Goal: Task Accomplishment & Management: Use online tool/utility

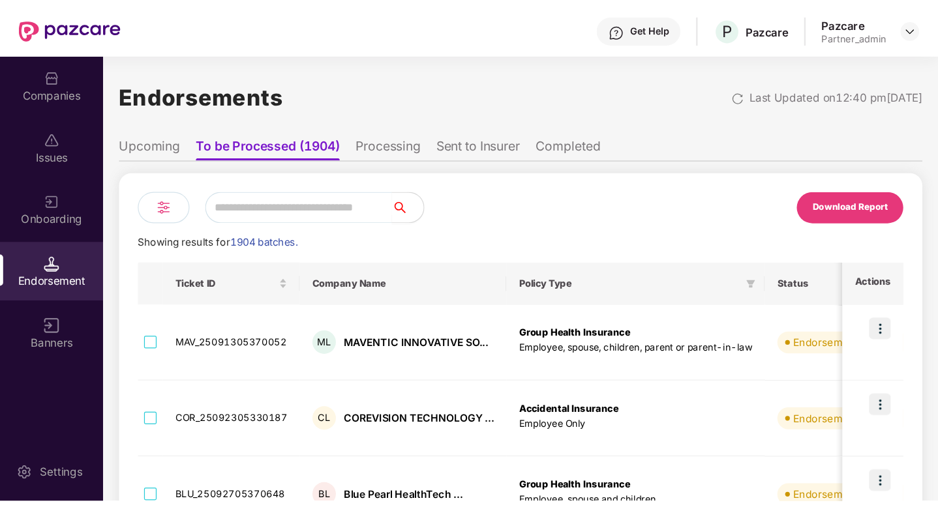
scroll to position [0, 1]
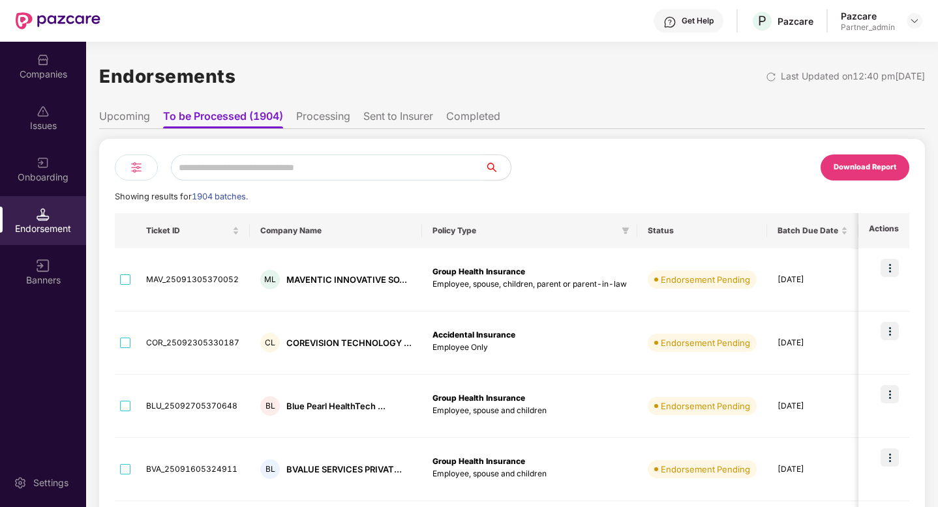
click at [133, 173] on img at bounding box center [136, 168] width 16 height 16
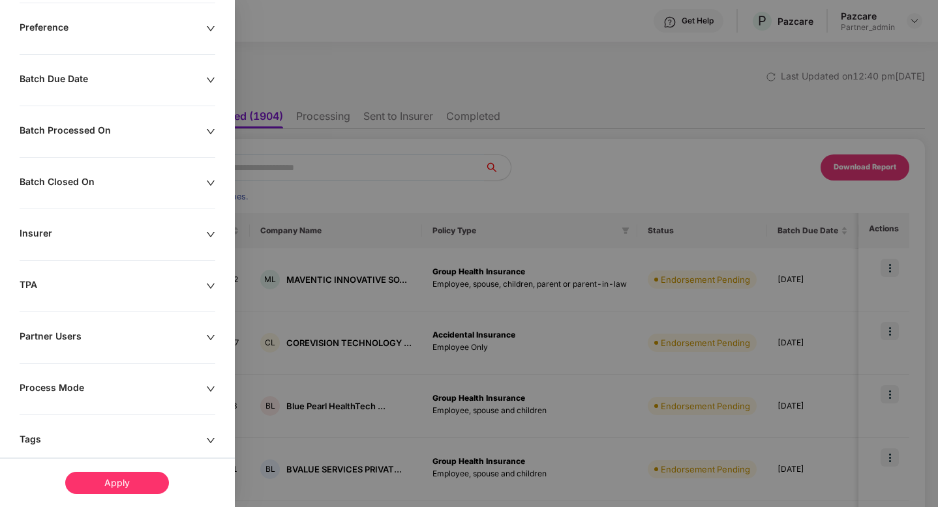
scroll to position [276, 0]
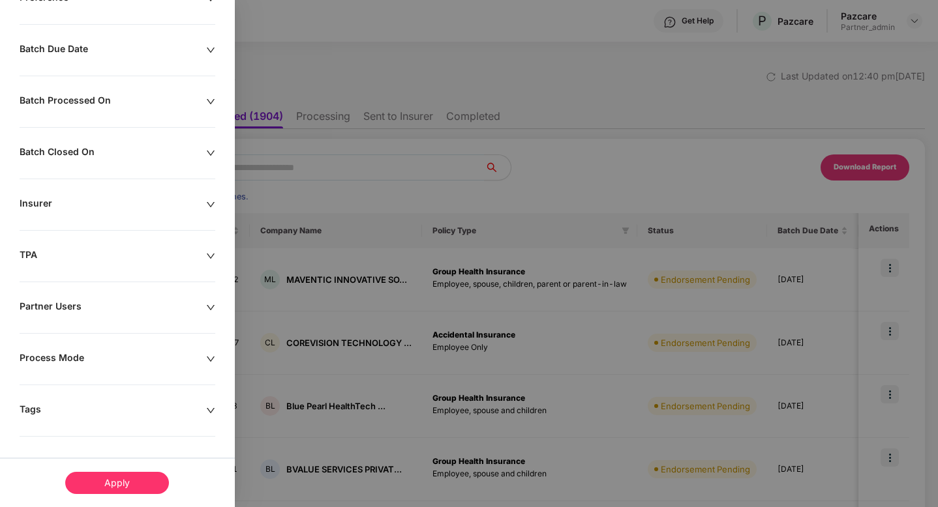
click at [86, 411] on div "Remove Test Companies Policy Types Enterprise Type Preference Batch Due Date Ba…" at bounding box center [117, 172] width 235 height 670
click at [94, 411] on div "Tags" at bounding box center [113, 411] width 187 height 14
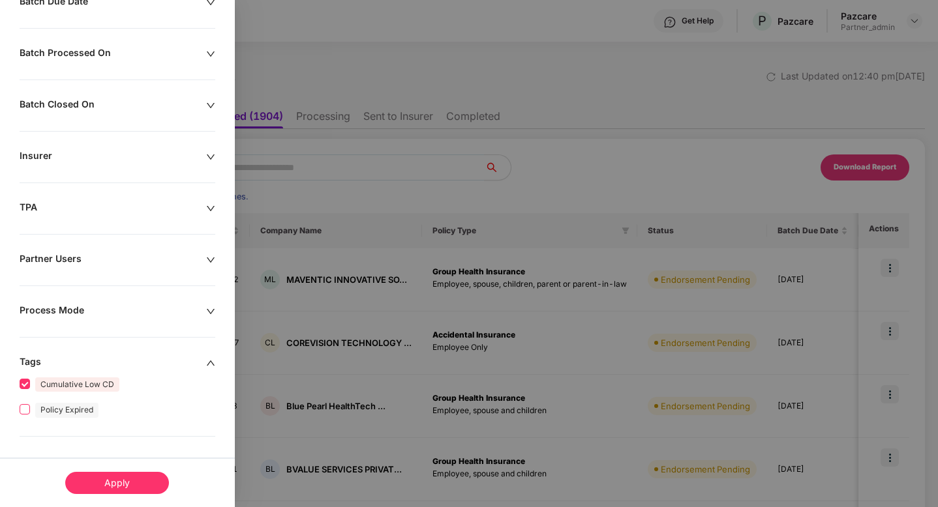
click at [30, 410] on span "Policy Expired" at bounding box center [67, 409] width 74 height 15
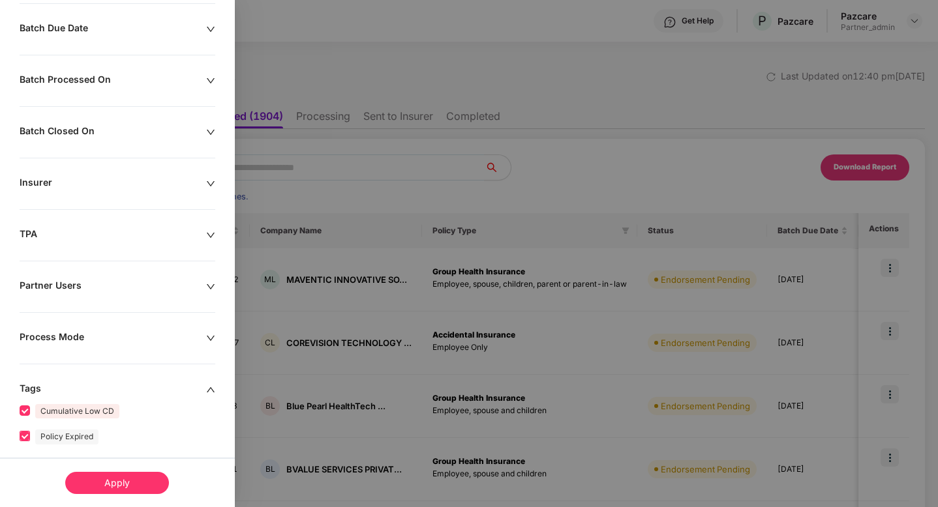
scroll to position [378, 0]
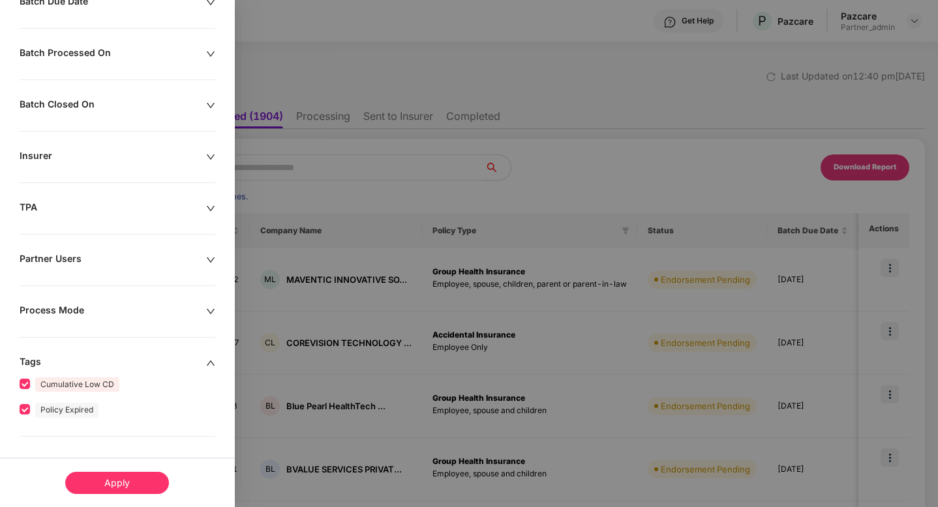
click at [126, 411] on div "Apply" at bounding box center [117, 483] width 104 height 22
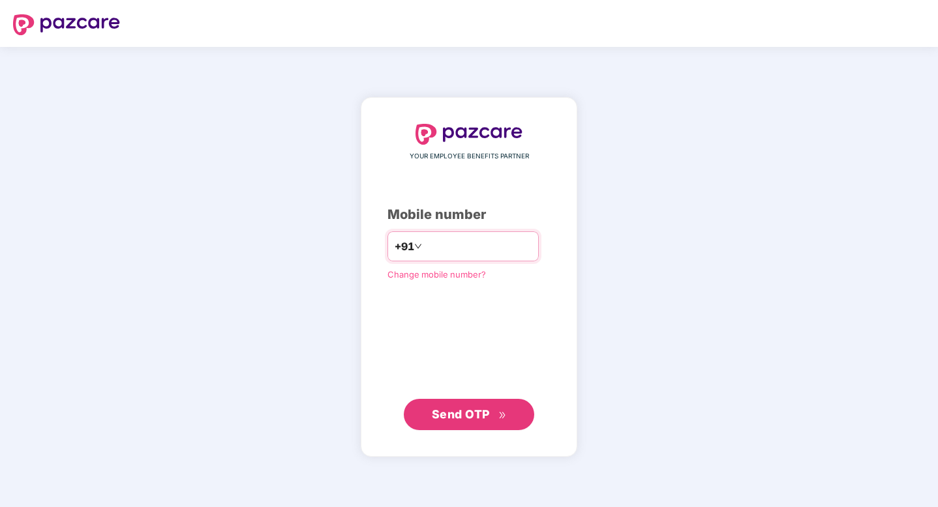
click at [465, 245] on input "number" at bounding box center [478, 246] width 107 height 21
type input "**********"
click at [453, 416] on span "Send OTP" at bounding box center [461, 414] width 58 height 14
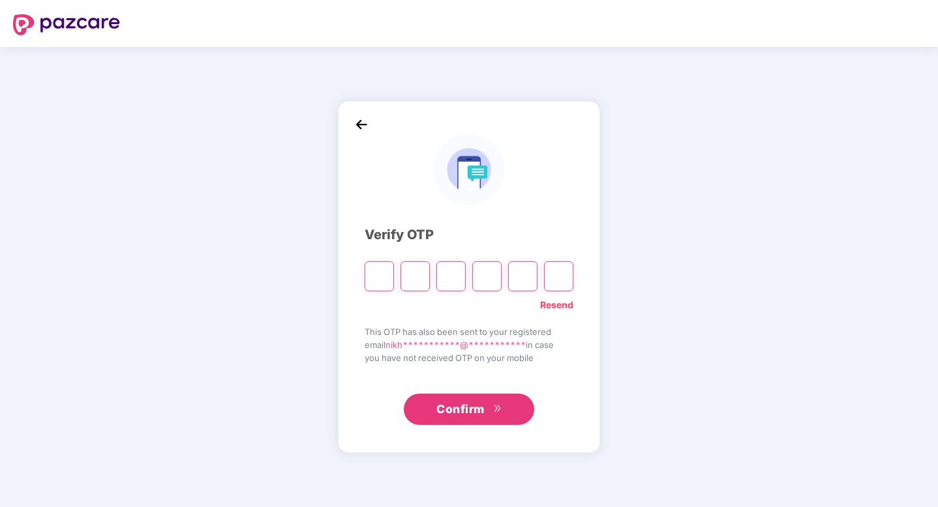
type input "*"
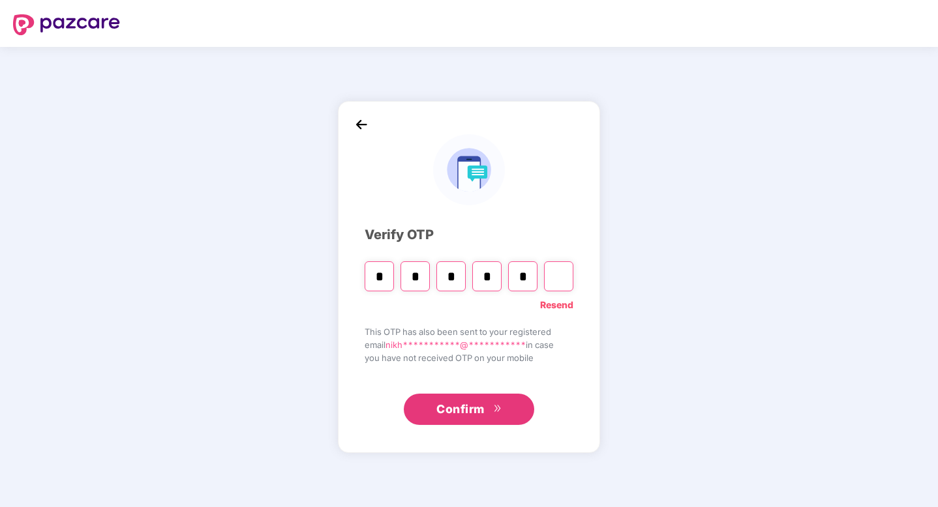
type input "*"
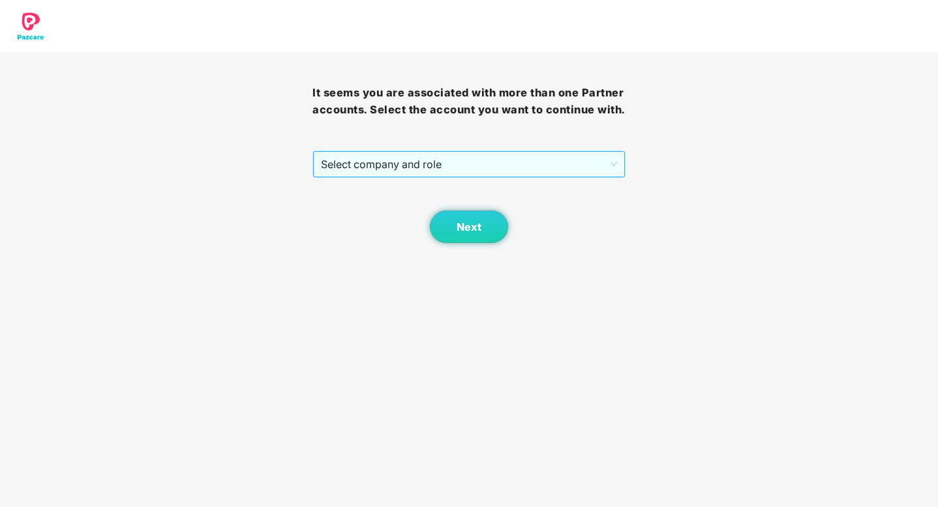
click at [549, 174] on span "Select company and role" at bounding box center [468, 164] width 295 height 25
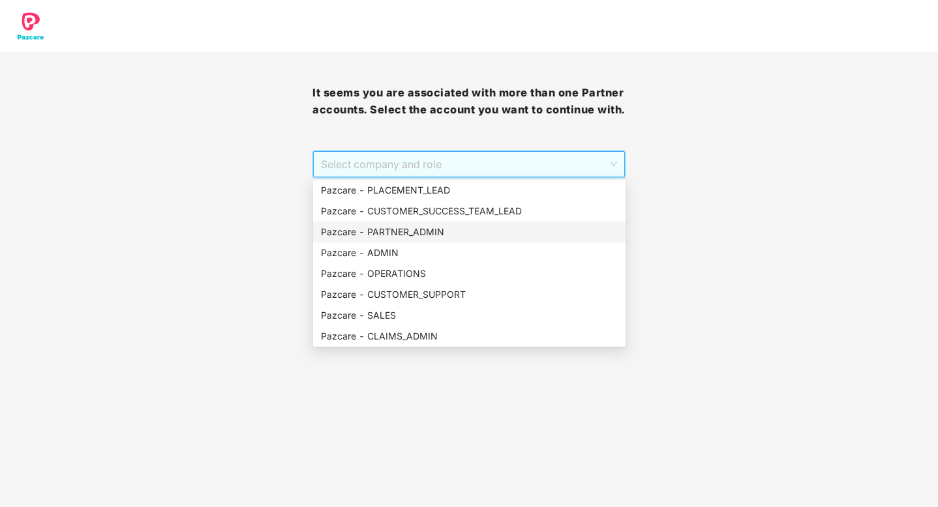
click at [425, 235] on div "Pazcare - PARTNER_ADMIN" at bounding box center [469, 232] width 297 height 14
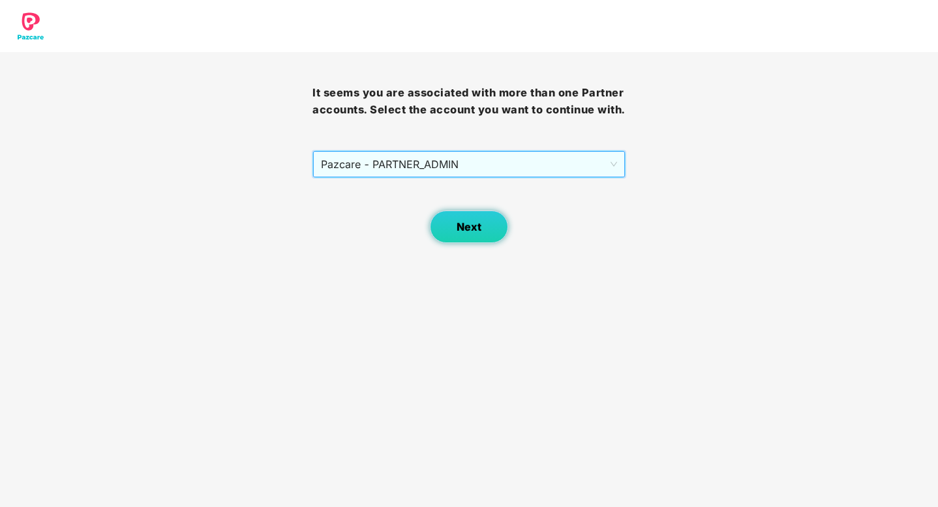
click at [455, 234] on button "Next" at bounding box center [469, 227] width 78 height 33
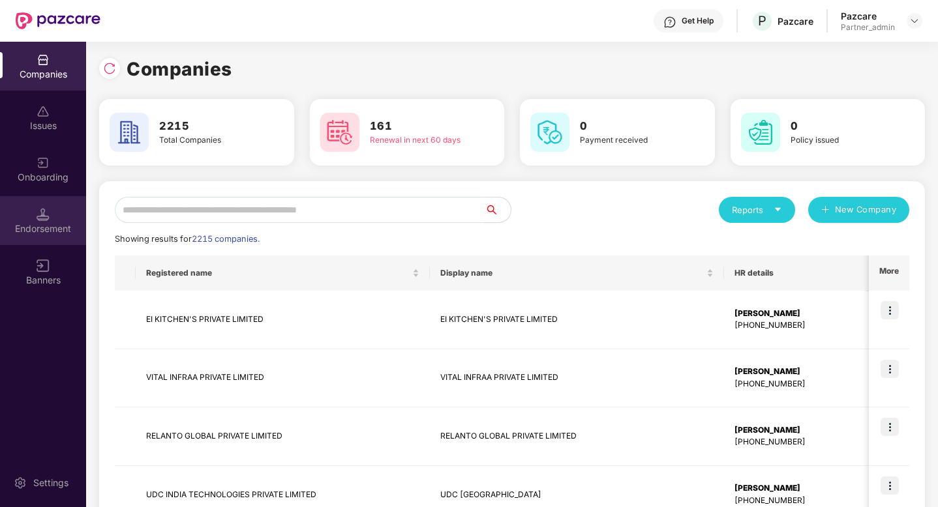
click at [58, 235] on div "Endorsement" at bounding box center [43, 220] width 86 height 49
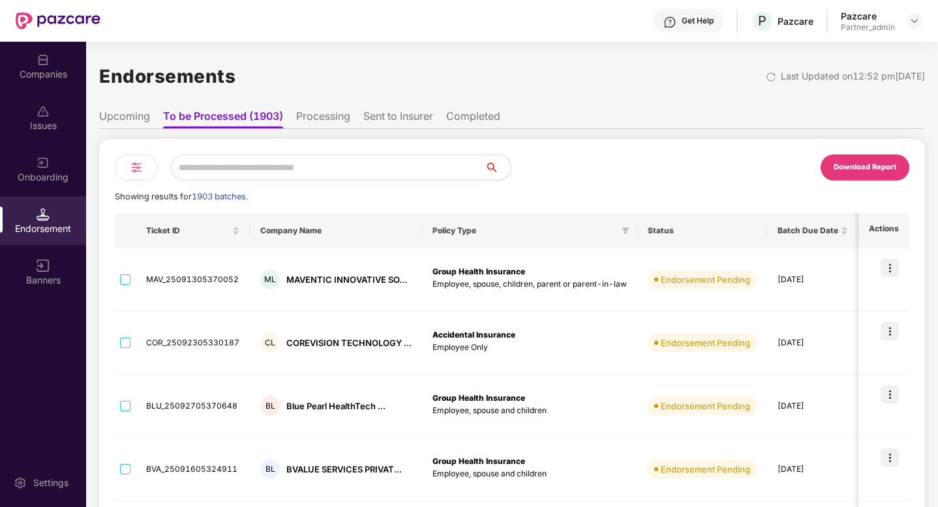
click at [142, 171] on img at bounding box center [136, 168] width 16 height 16
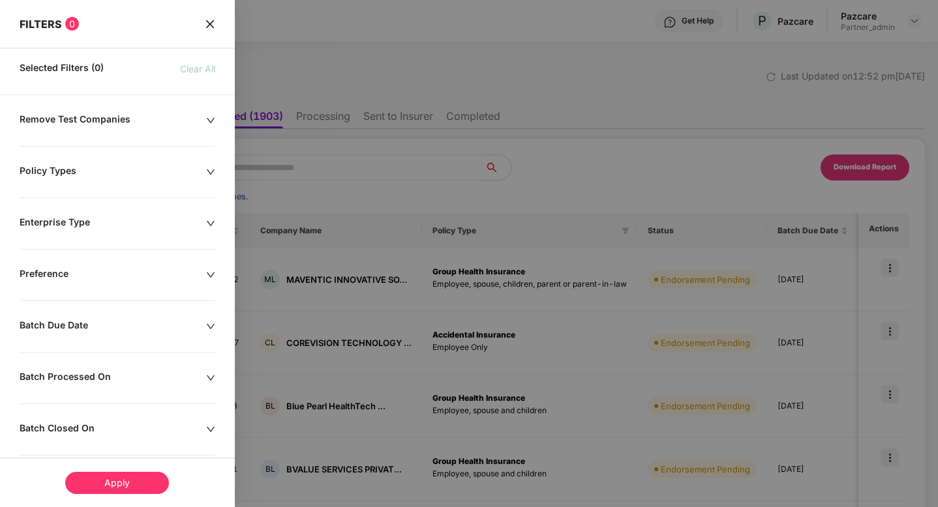
click at [61, 413] on div "Remove Test Companies Policy Types Enterprise Type Preference Batch Due Date Ba…" at bounding box center [117, 448] width 235 height 670
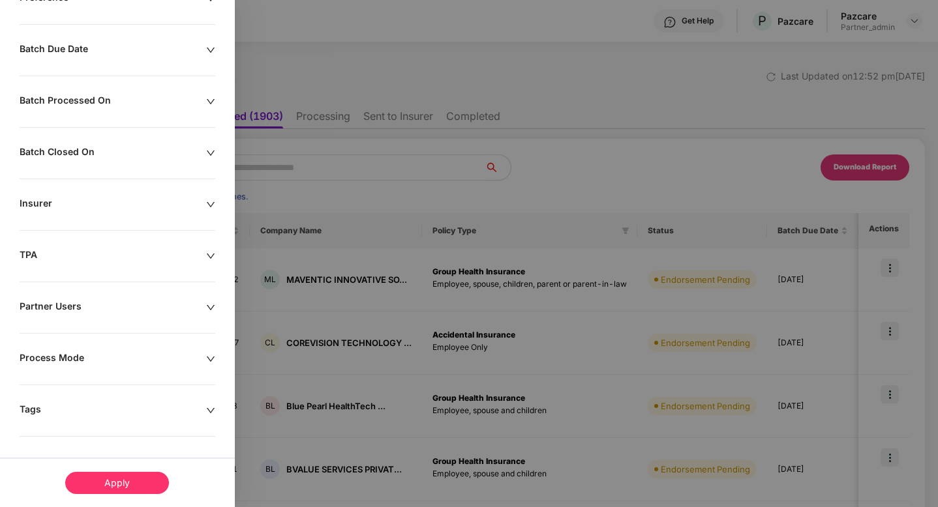
click at [56, 411] on div "Tags" at bounding box center [113, 411] width 187 height 14
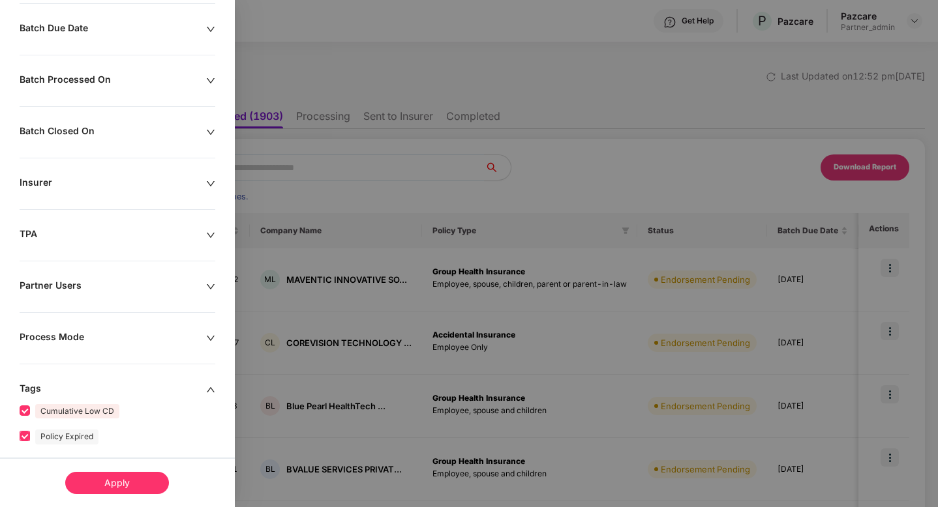
scroll to position [378, 0]
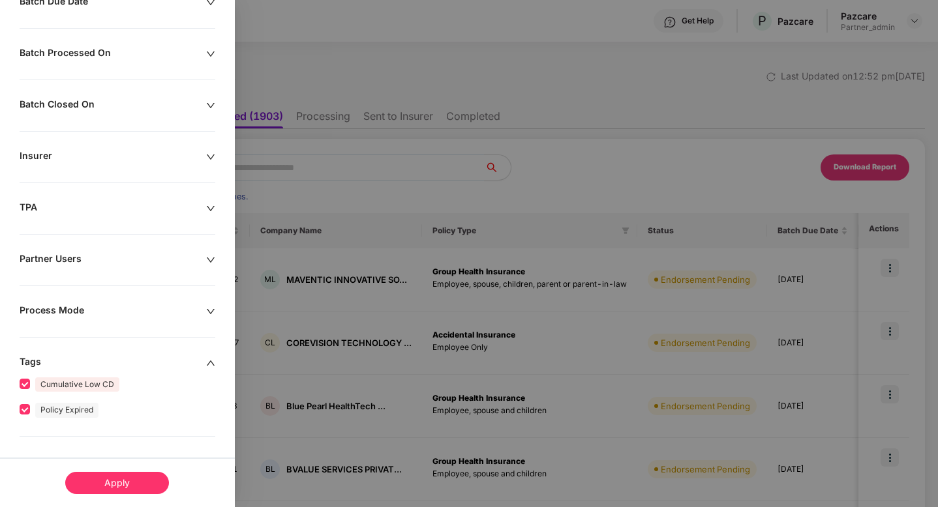
click at [112, 492] on div "Apply" at bounding box center [117, 483] width 104 height 22
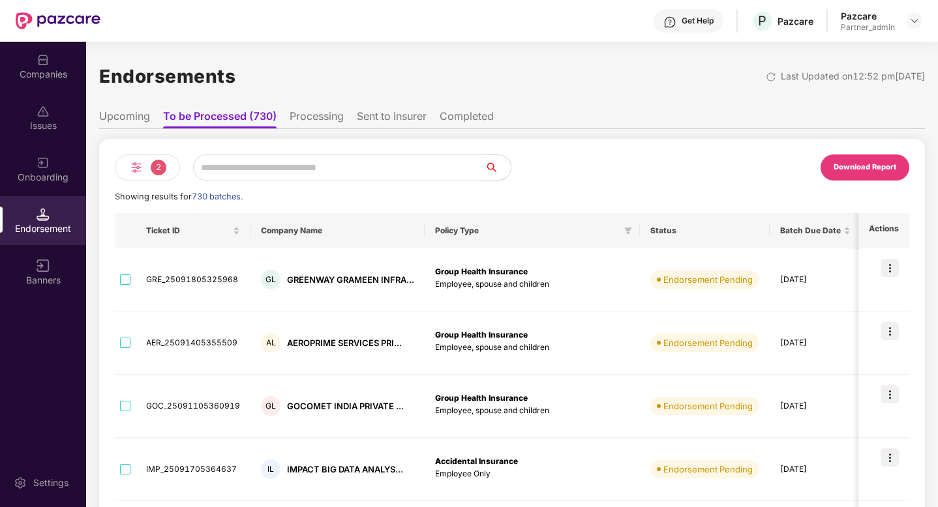
click at [131, 163] on img at bounding box center [136, 168] width 16 height 16
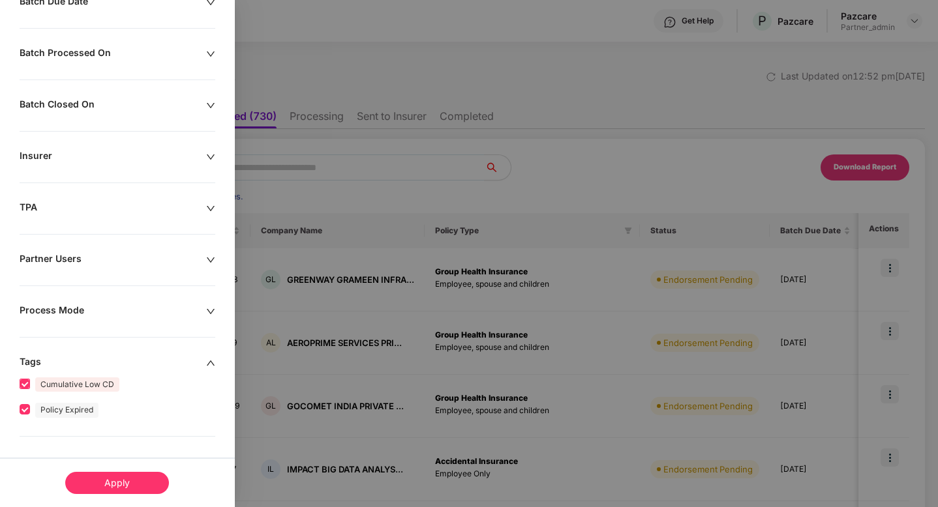
scroll to position [351, 0]
click at [106, 483] on div "Apply" at bounding box center [117, 483] width 104 height 22
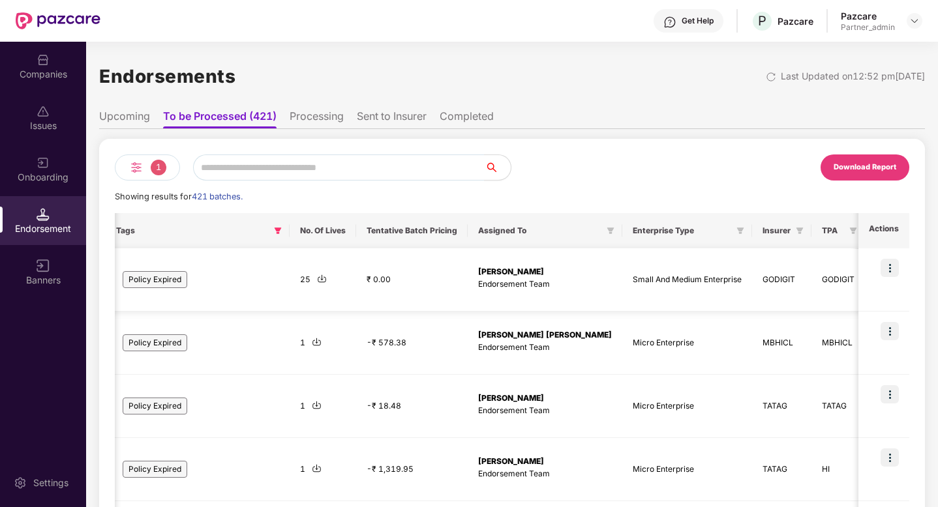
scroll to position [0, 0]
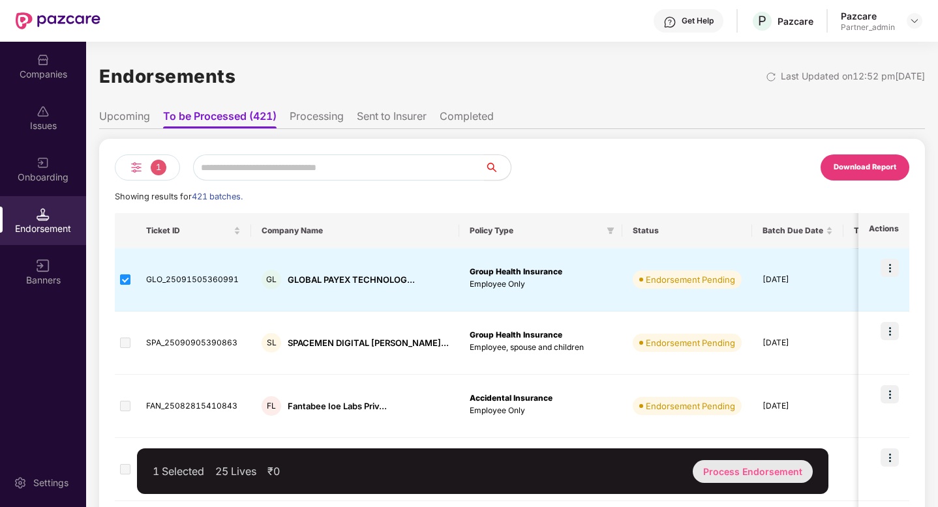
click at [728, 479] on div "Process Endorsement" at bounding box center [753, 471] width 120 height 23
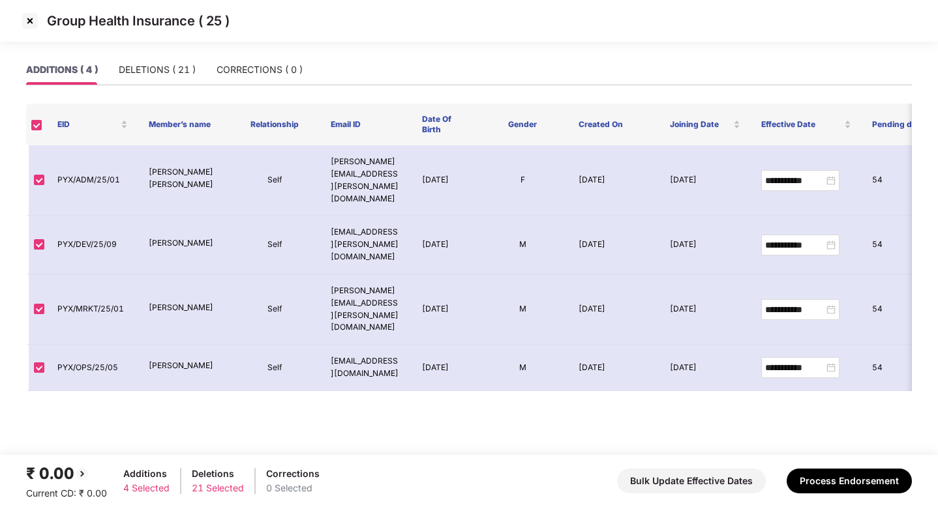
click at [30, 21] on img at bounding box center [30, 20] width 21 height 21
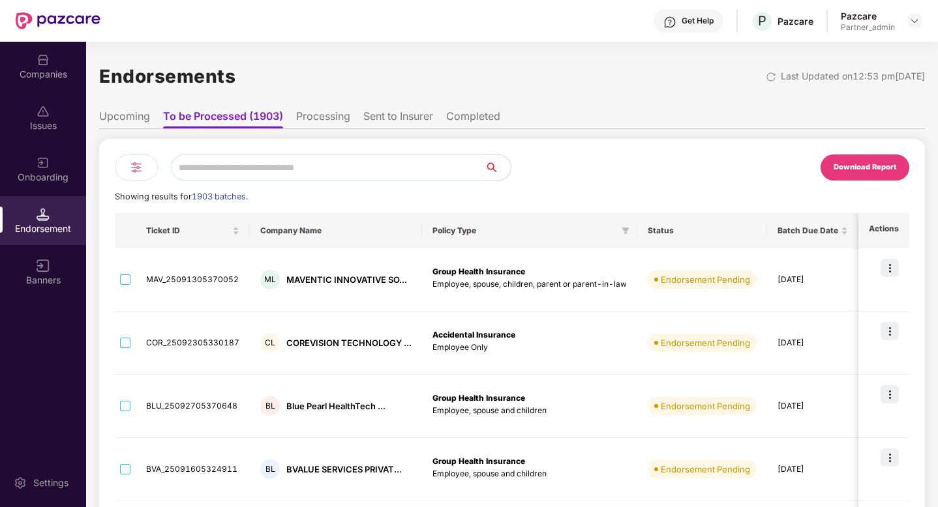
click at [147, 171] on div at bounding box center [136, 168] width 43 height 26
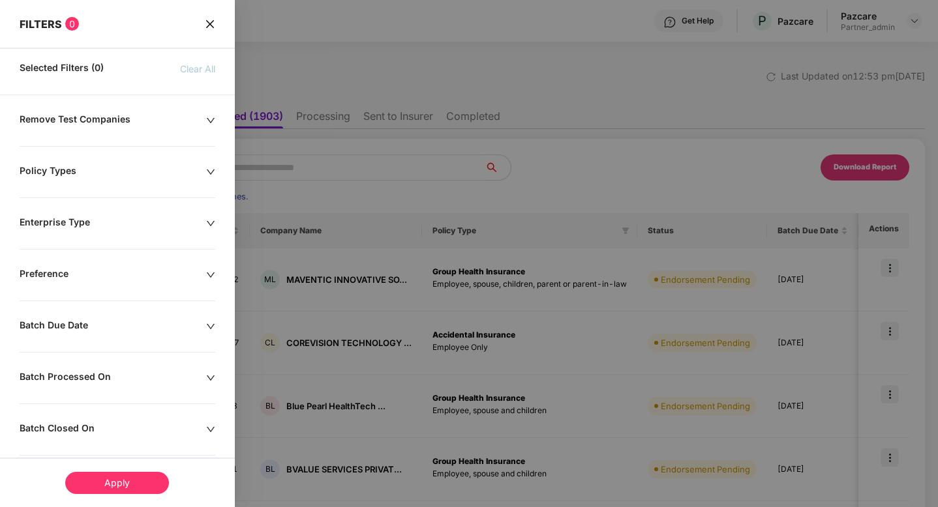
scroll to position [276, 0]
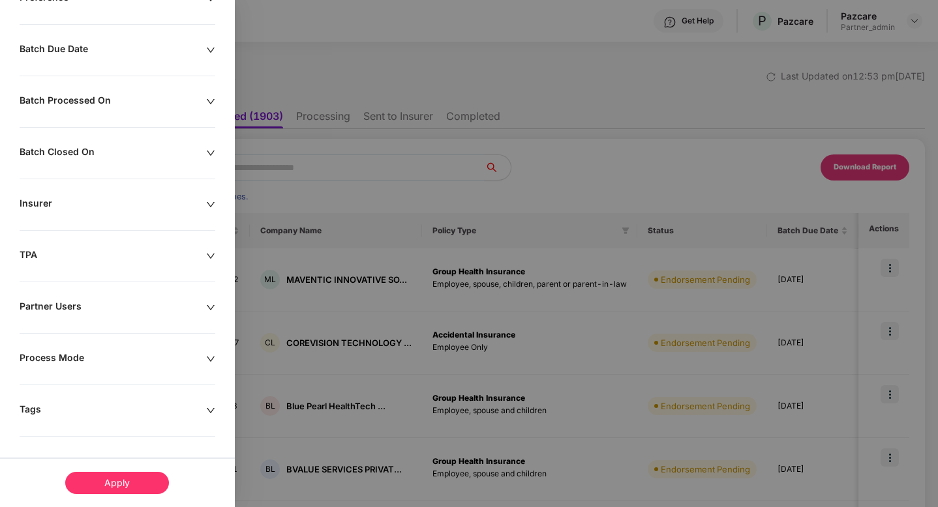
click at [78, 413] on div "Tags" at bounding box center [113, 411] width 187 height 14
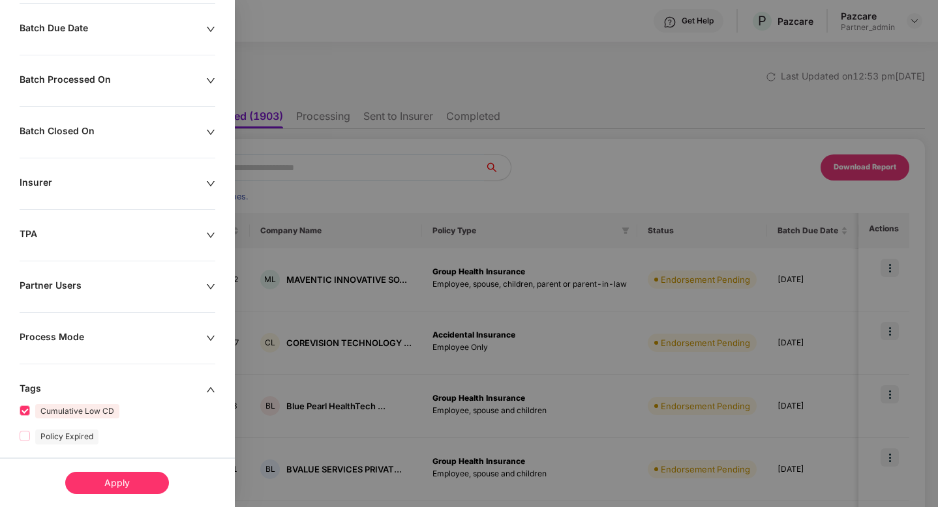
scroll to position [351, 0]
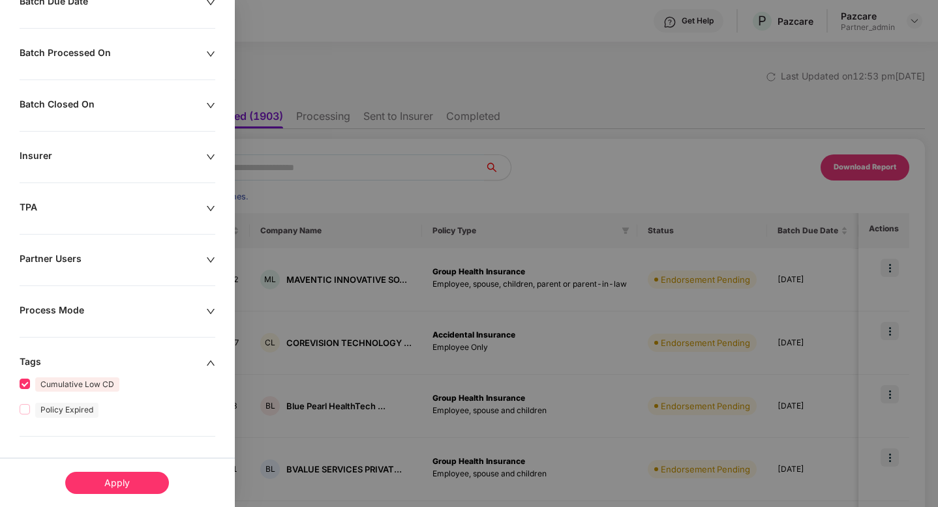
click at [120, 482] on div "Apply" at bounding box center [117, 483] width 104 height 22
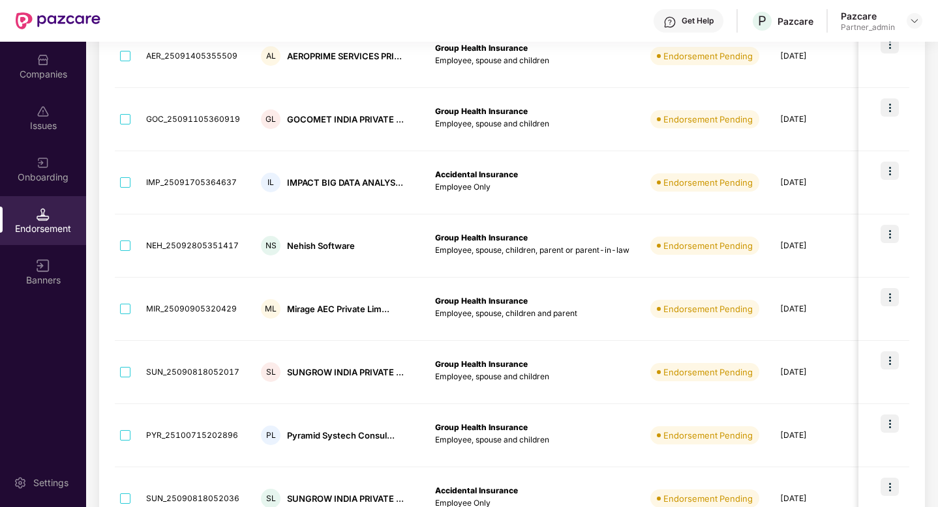
scroll to position [0, 0]
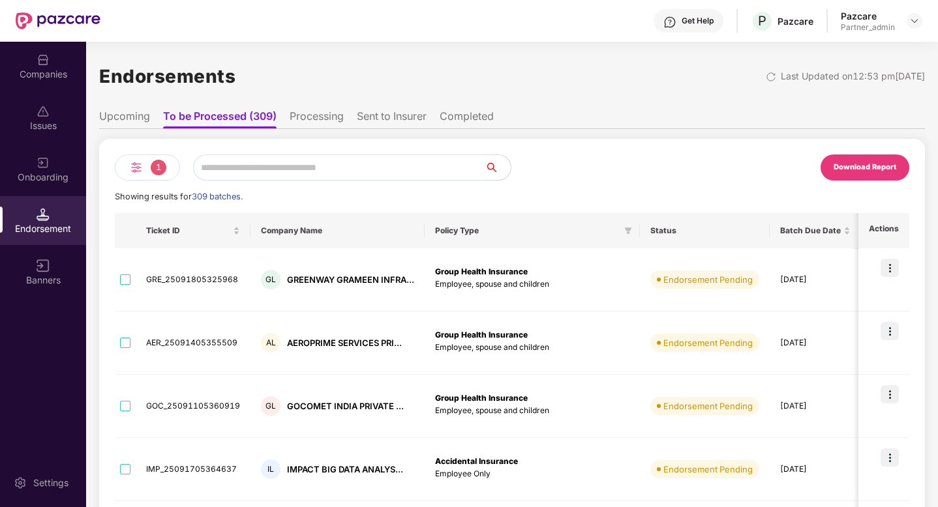
click at [161, 162] on span "1" at bounding box center [159, 168] width 16 height 16
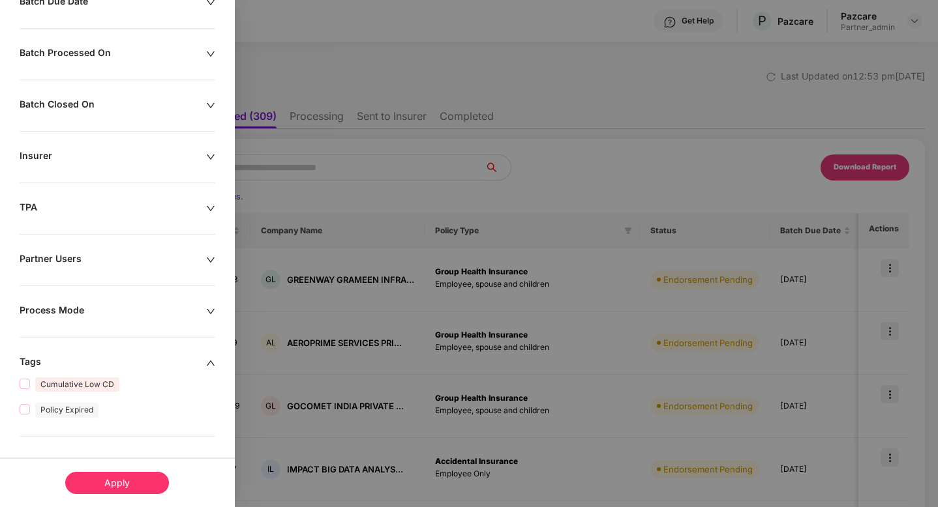
scroll to position [351, 0]
click at [119, 489] on div "Apply" at bounding box center [117, 483] width 104 height 22
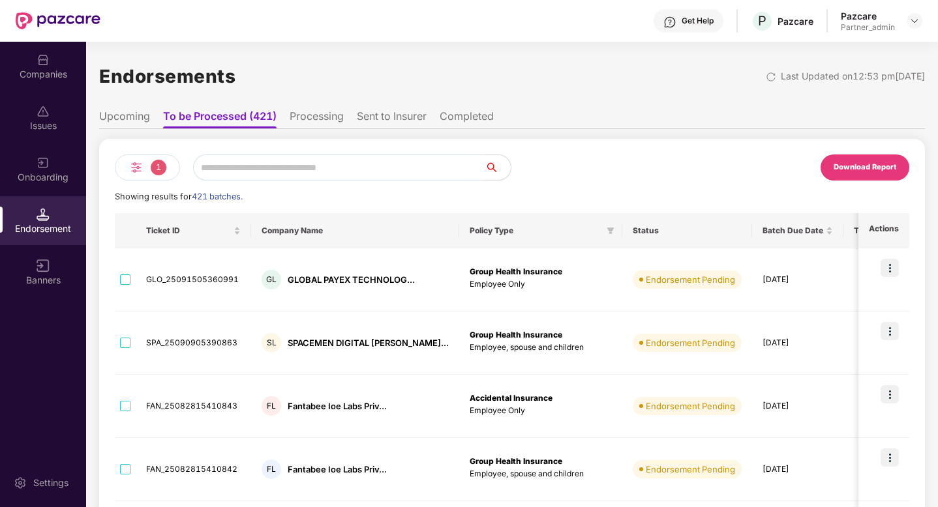
click at [140, 173] on img at bounding box center [136, 168] width 16 height 16
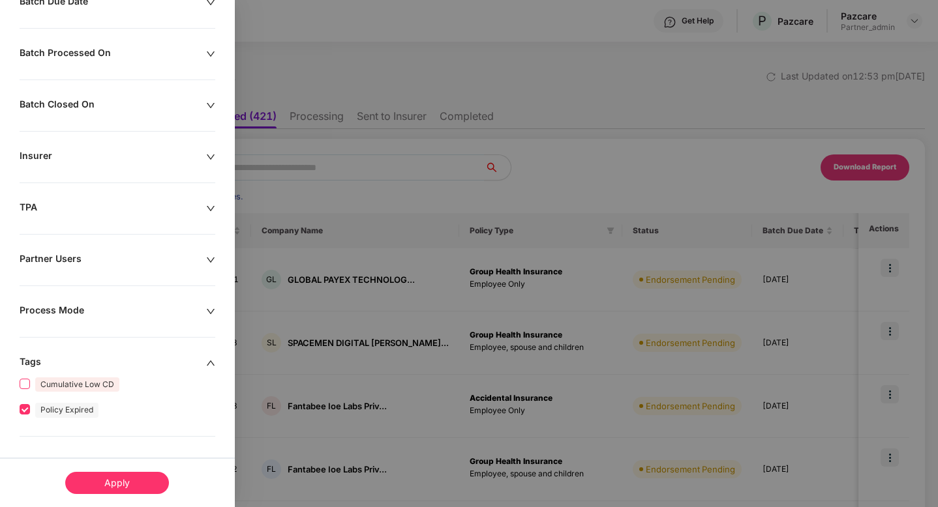
click at [29, 389] on label "Cumulative Low CD" at bounding box center [72, 384] width 105 height 15
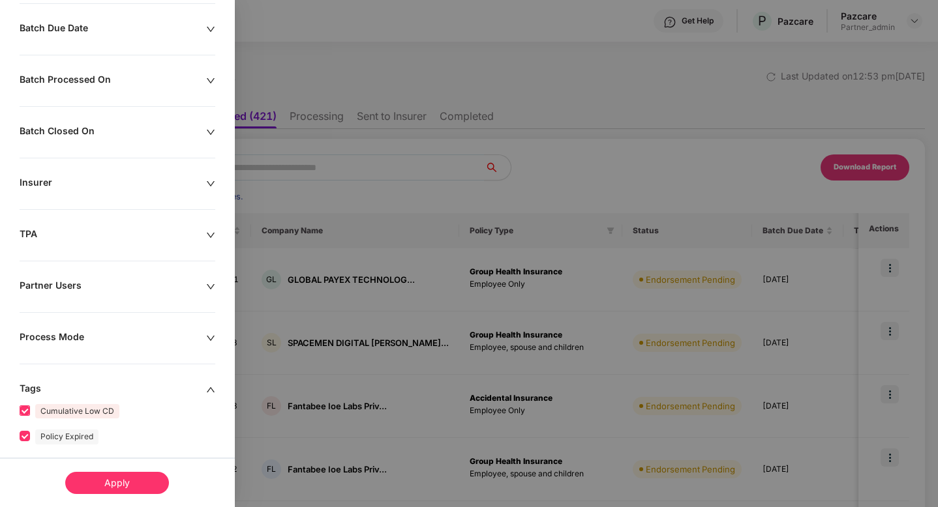
scroll to position [378, 0]
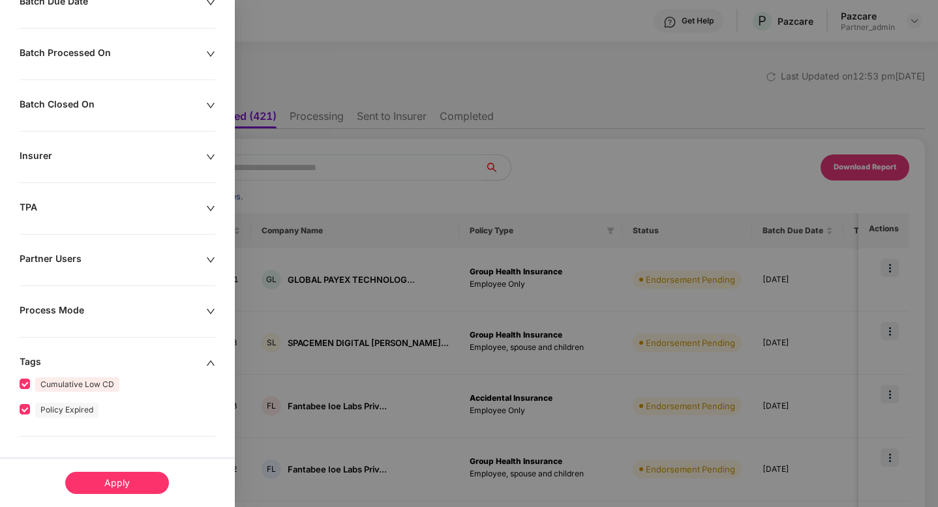
click at [94, 486] on div "Apply" at bounding box center [117, 483] width 104 height 22
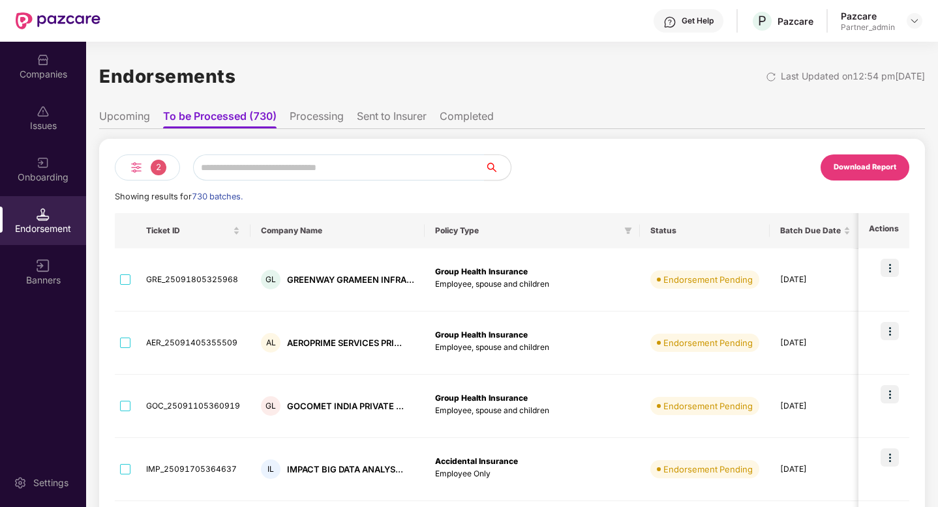
click at [153, 171] on span "2" at bounding box center [159, 168] width 16 height 16
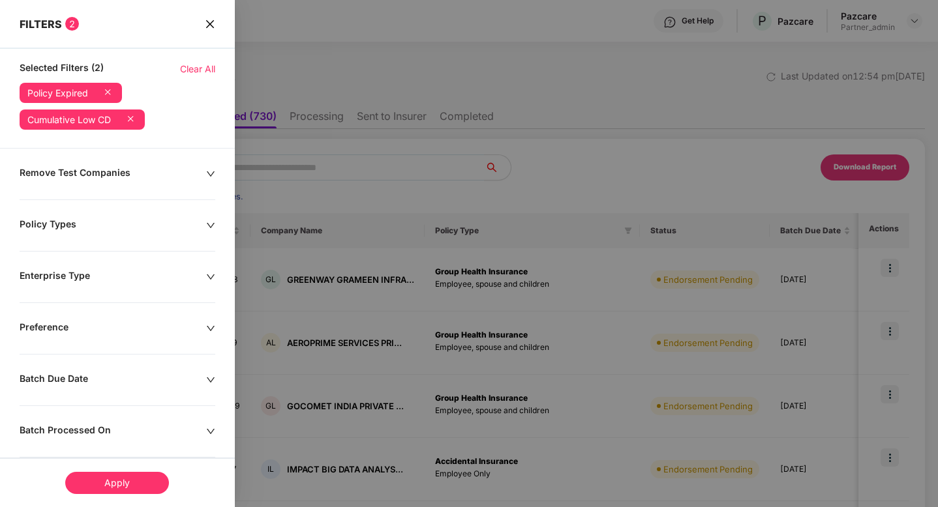
click at [188, 70] on span "Clear All" at bounding box center [197, 69] width 35 height 14
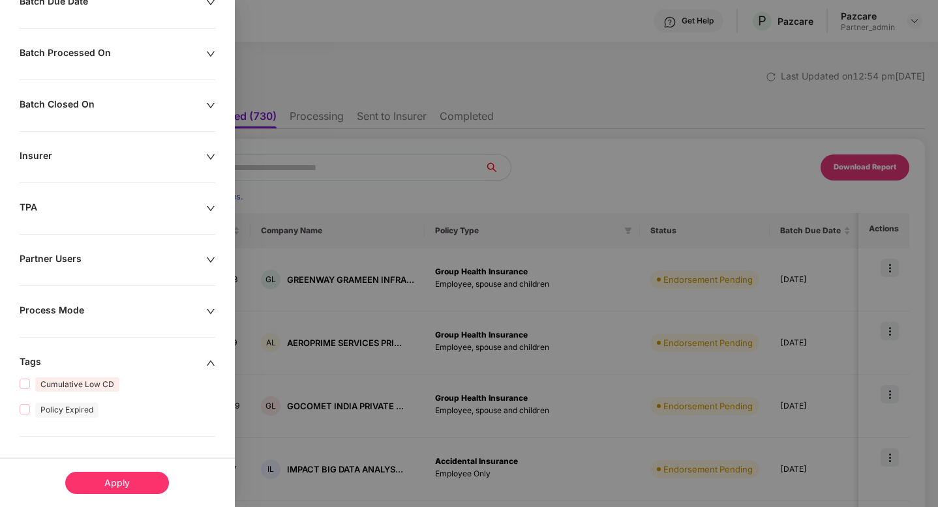
scroll to position [0, 0]
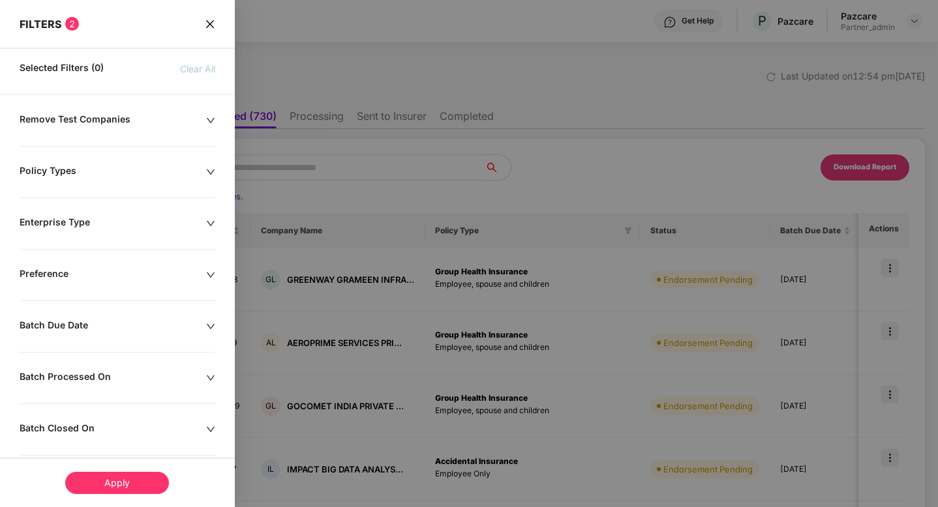
click at [109, 485] on div "Apply" at bounding box center [117, 483] width 104 height 22
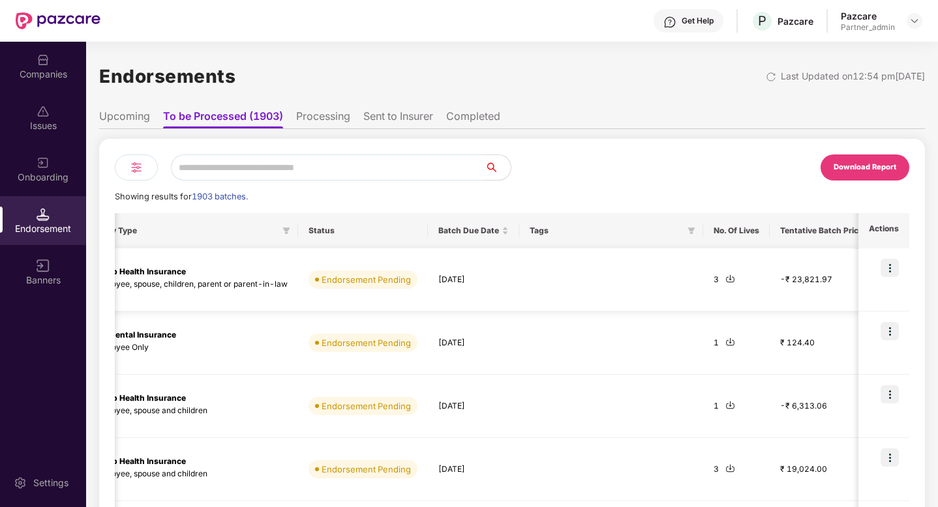
scroll to position [0, 354]
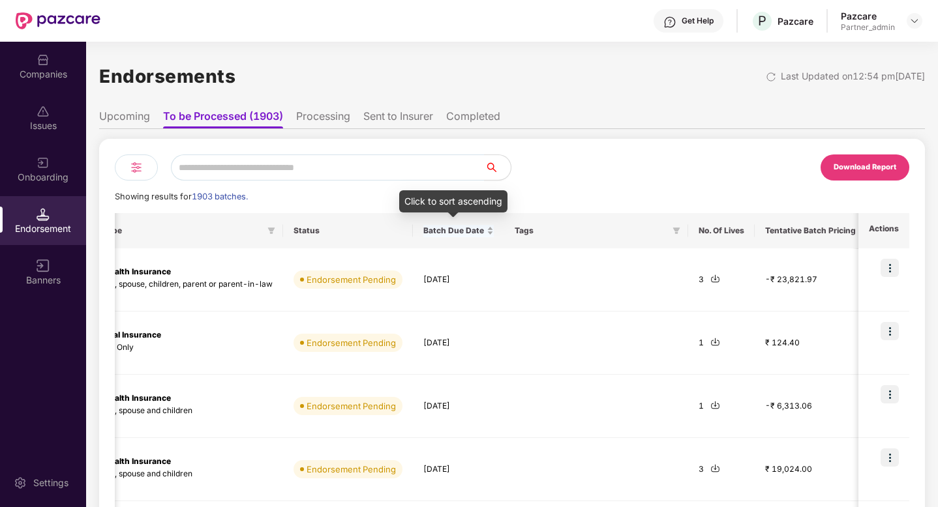
click at [445, 226] on span "Batch Due Date" at bounding box center [453, 231] width 61 height 10
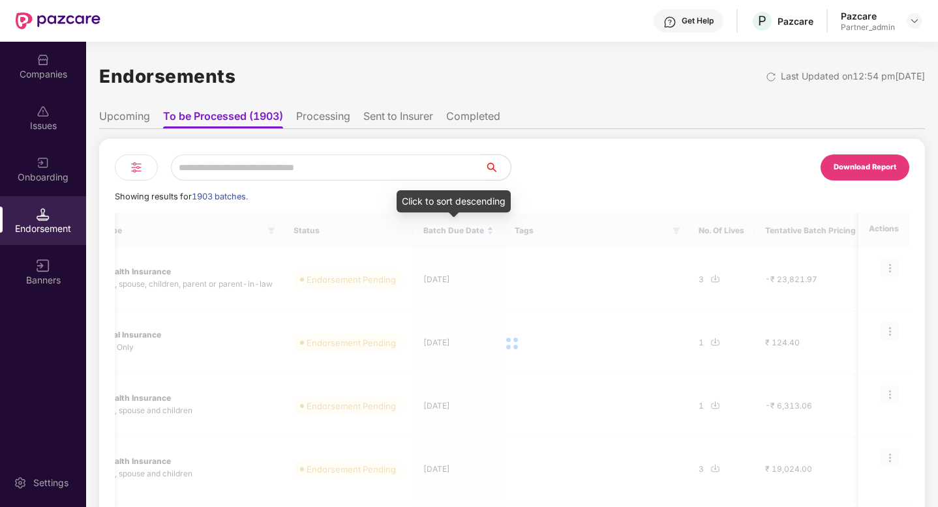
click at [445, 226] on div at bounding box center [512, 343] width 794 height 261
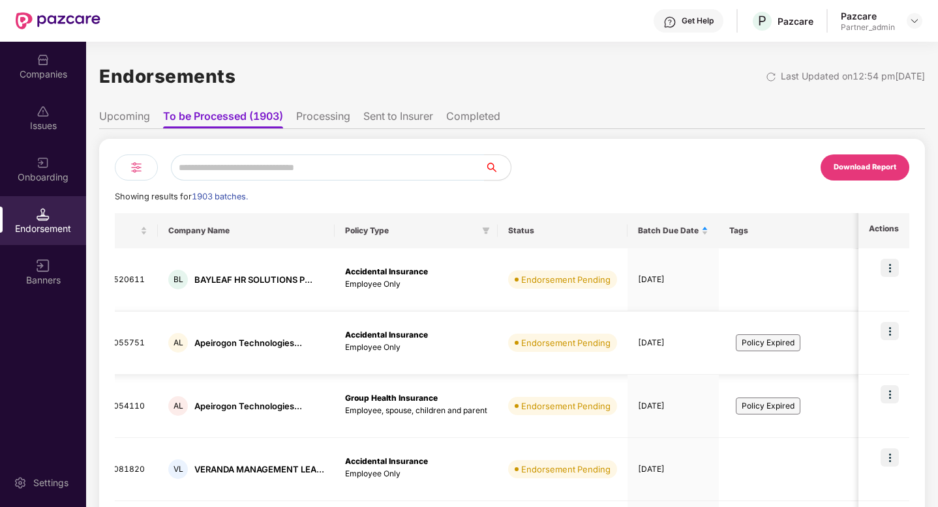
scroll to position [0, 0]
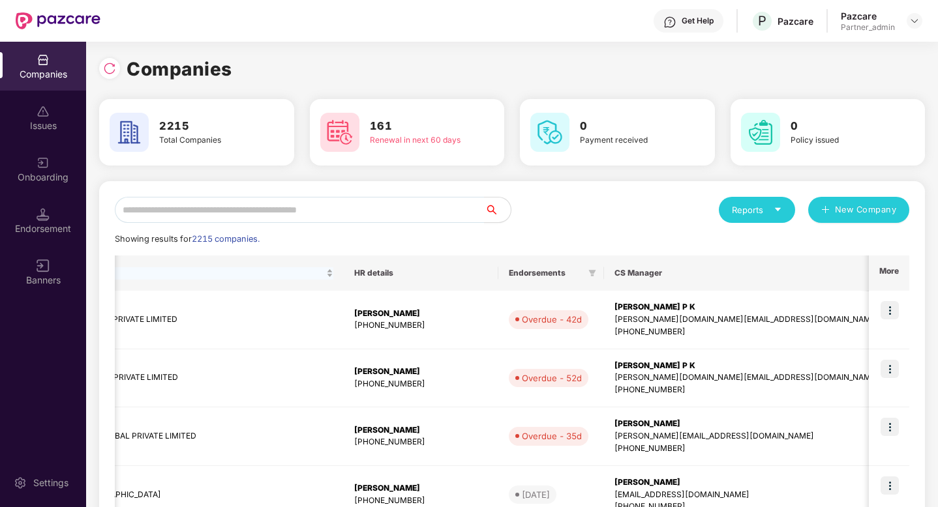
scroll to position [0, 386]
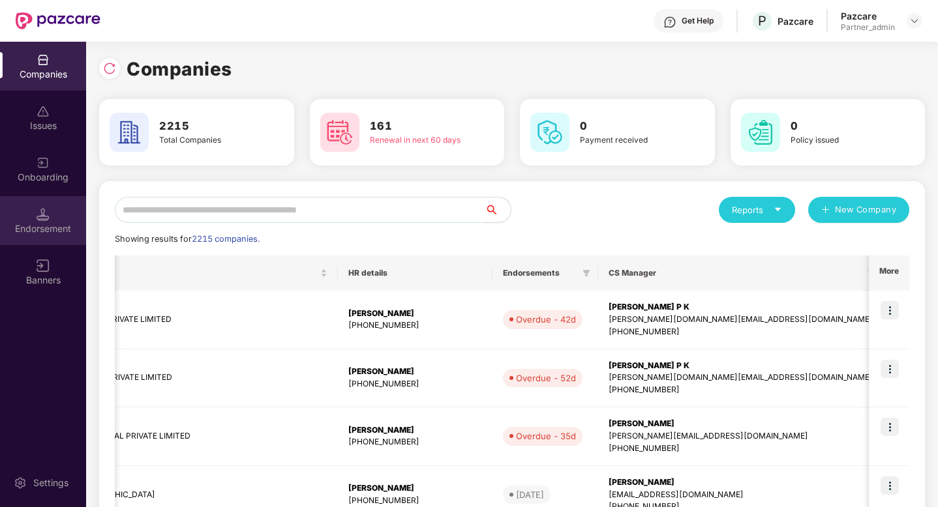
click at [25, 226] on div "Endorsement" at bounding box center [43, 228] width 86 height 13
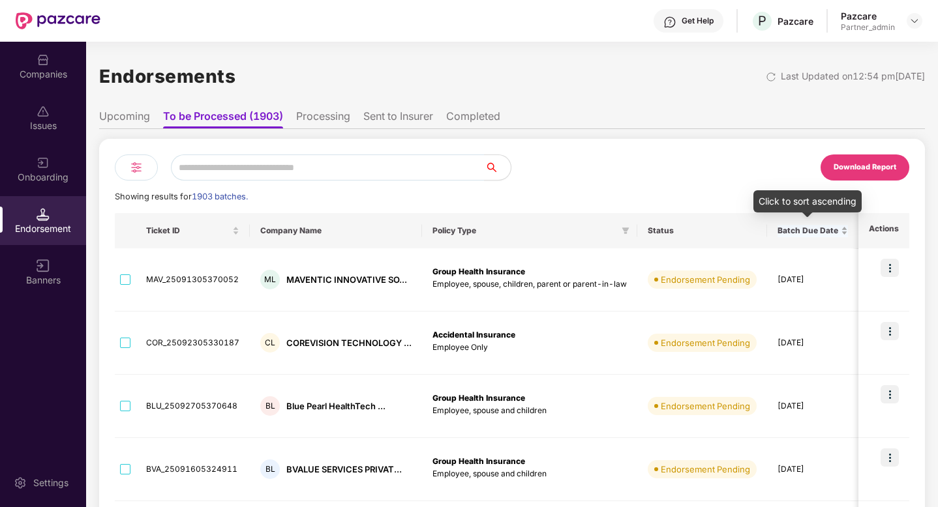
click at [804, 228] on span "Batch Due Date" at bounding box center [807, 231] width 61 height 10
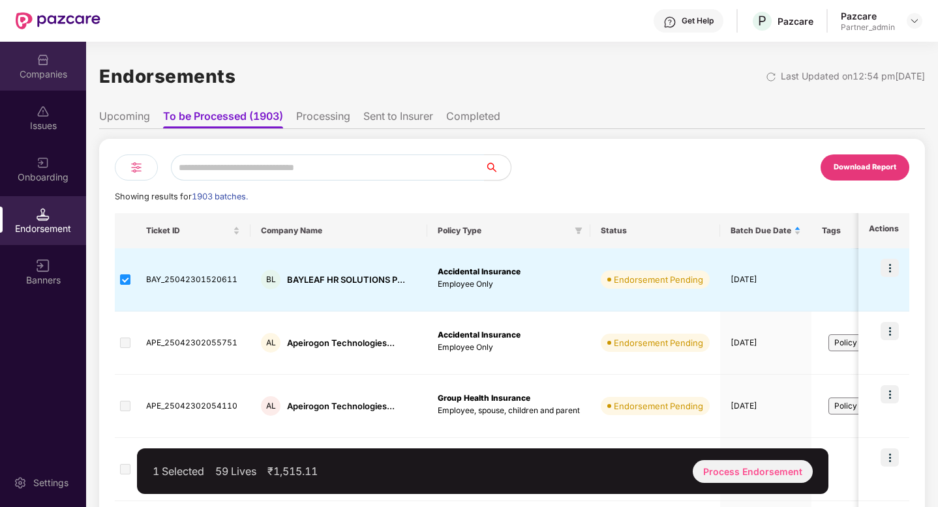
click at [50, 63] on div "Companies" at bounding box center [43, 66] width 86 height 49
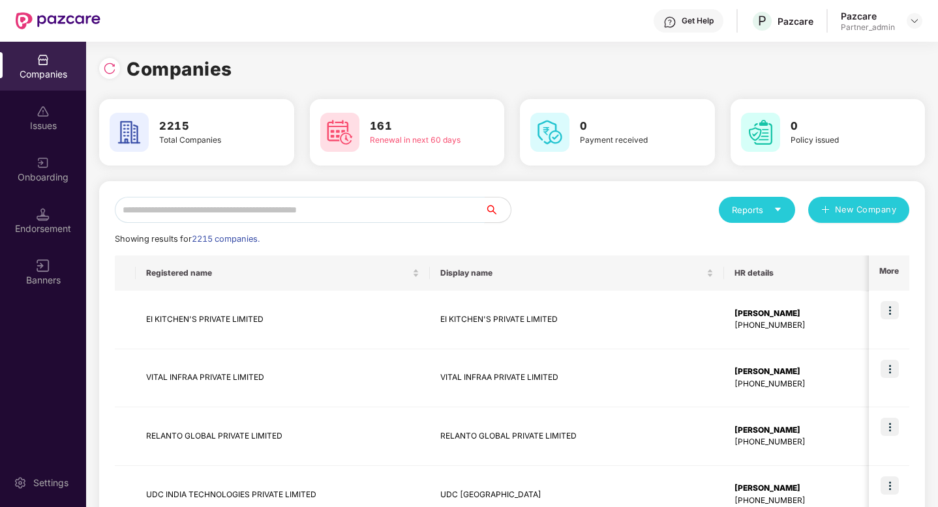
click at [260, 211] on input "text" at bounding box center [300, 210] width 370 height 26
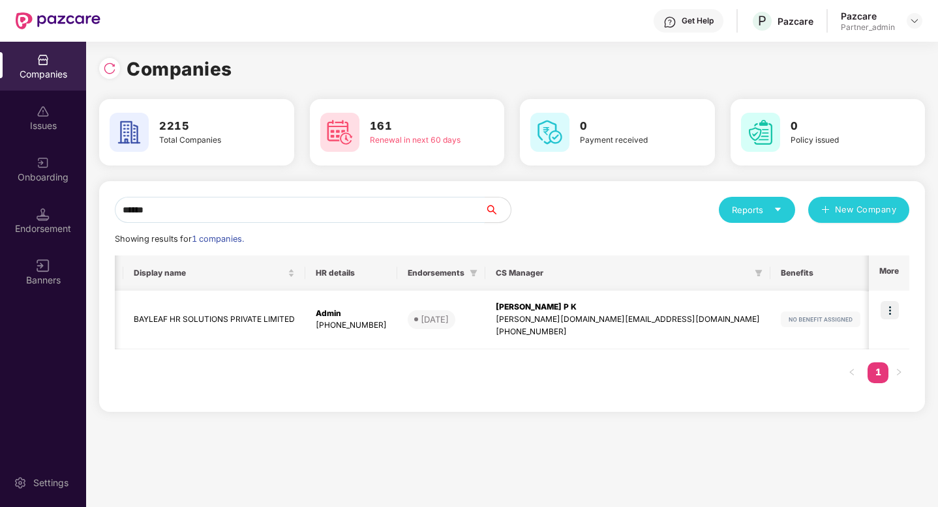
scroll to position [0, 368]
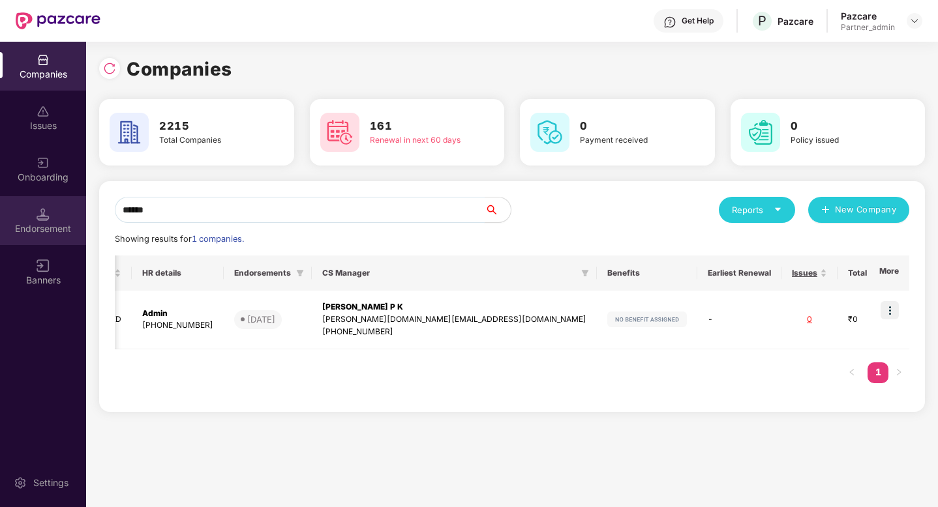
type input "******"
click at [48, 222] on div "Endorsement" at bounding box center [43, 228] width 86 height 13
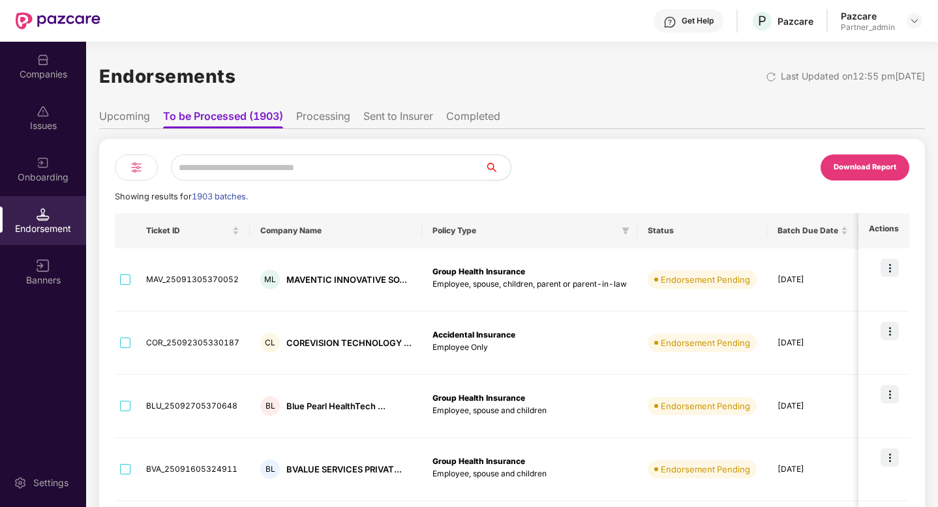
click at [293, 165] on input "text" at bounding box center [328, 168] width 314 height 26
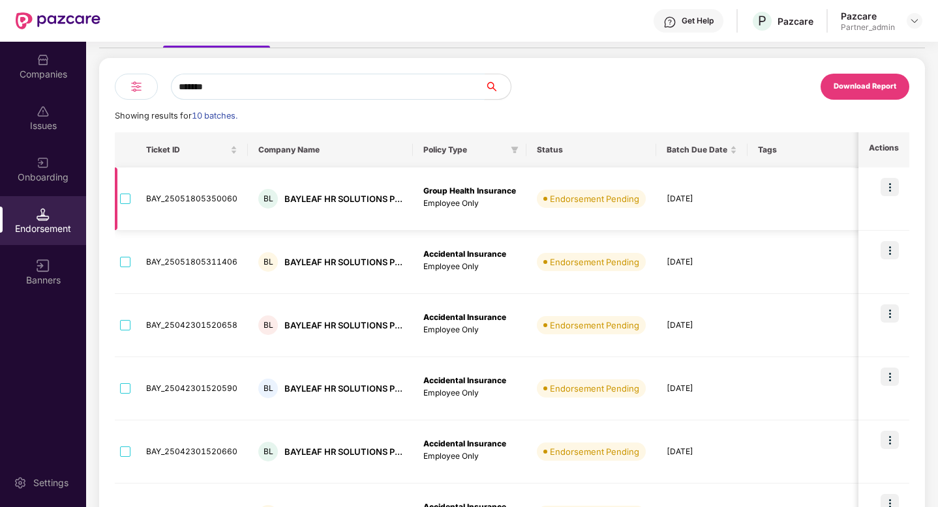
scroll to position [97, 0]
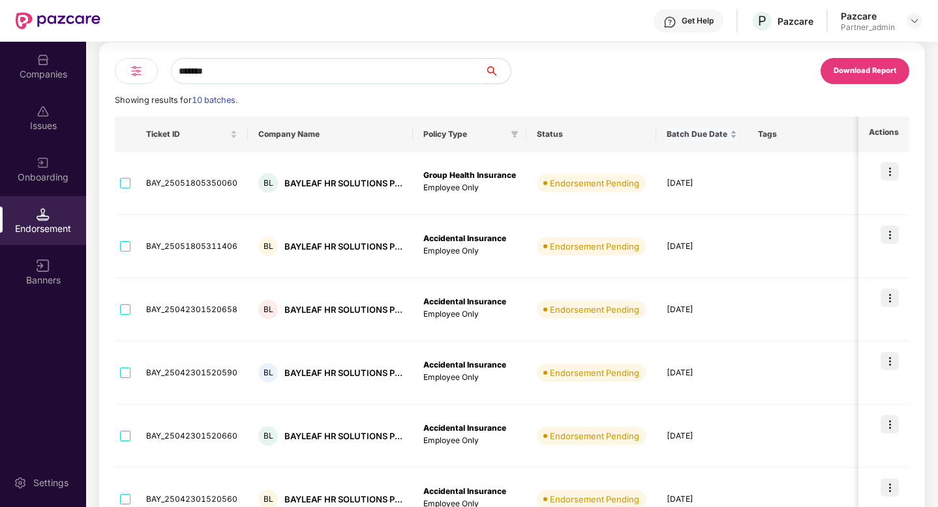
type input "*******"
click at [699, 137] on span "Batch Due Date" at bounding box center [696, 134] width 61 height 10
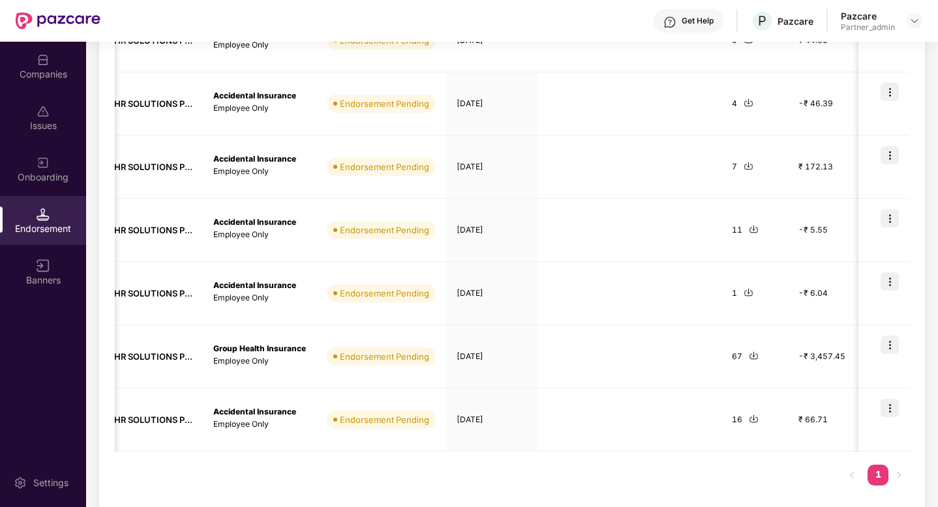
scroll to position [436, 0]
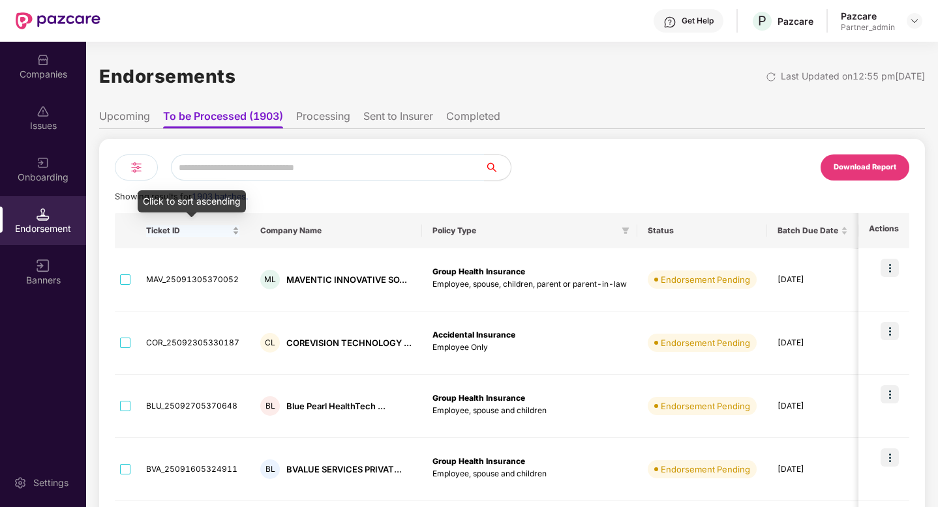
scroll to position [0, 1]
click at [130, 169] on img at bounding box center [136, 168] width 16 height 16
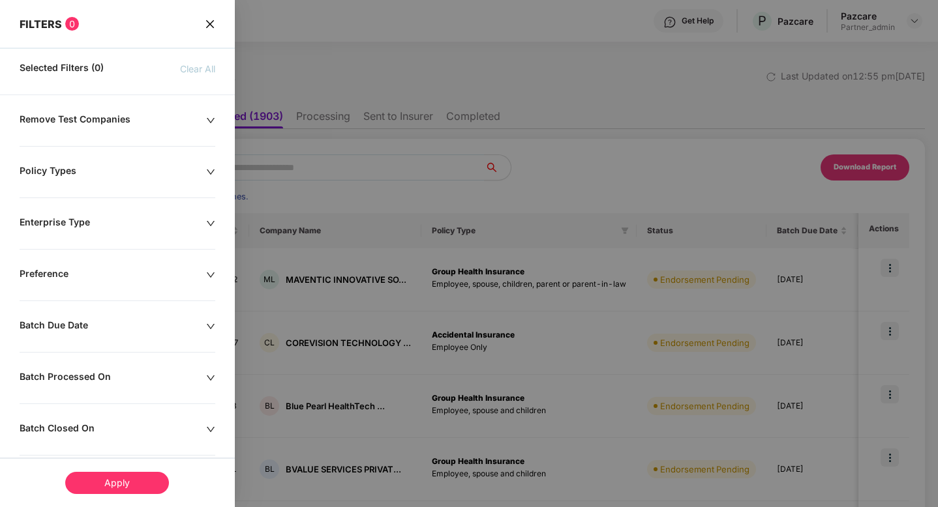
click at [211, 15] on div "FILTERS 0" at bounding box center [117, 15] width 235 height 31
click at [151, 120] on div "Remove Test Companies" at bounding box center [113, 120] width 187 height 14
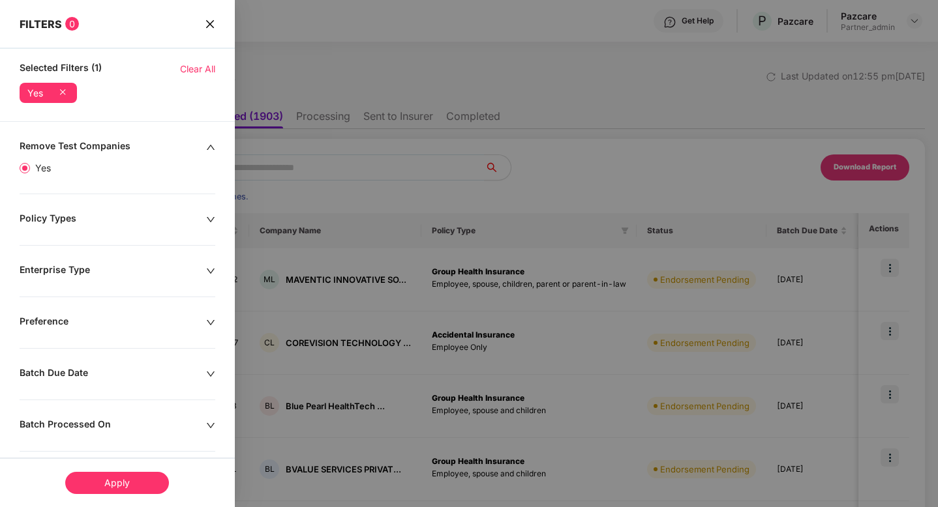
click at [115, 472] on div "Apply" at bounding box center [117, 483] width 104 height 22
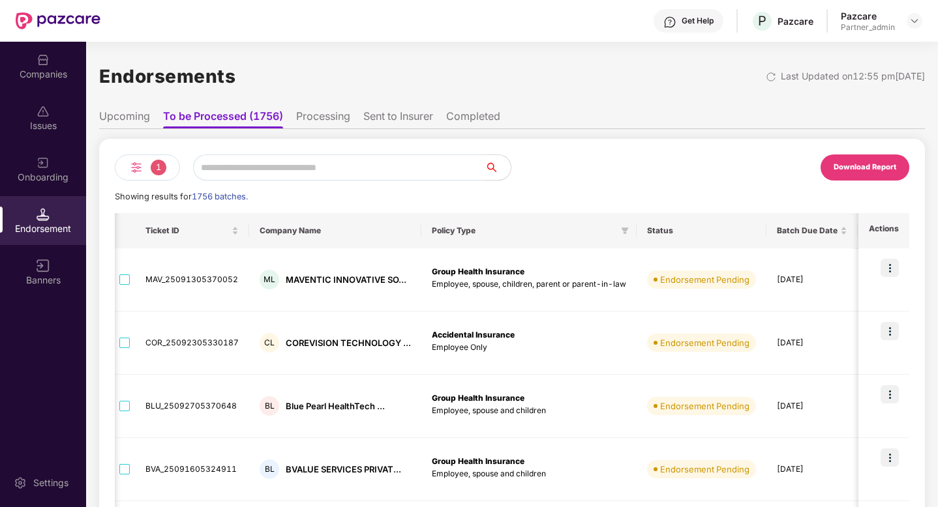
click at [147, 173] on div "1" at bounding box center [147, 168] width 65 height 26
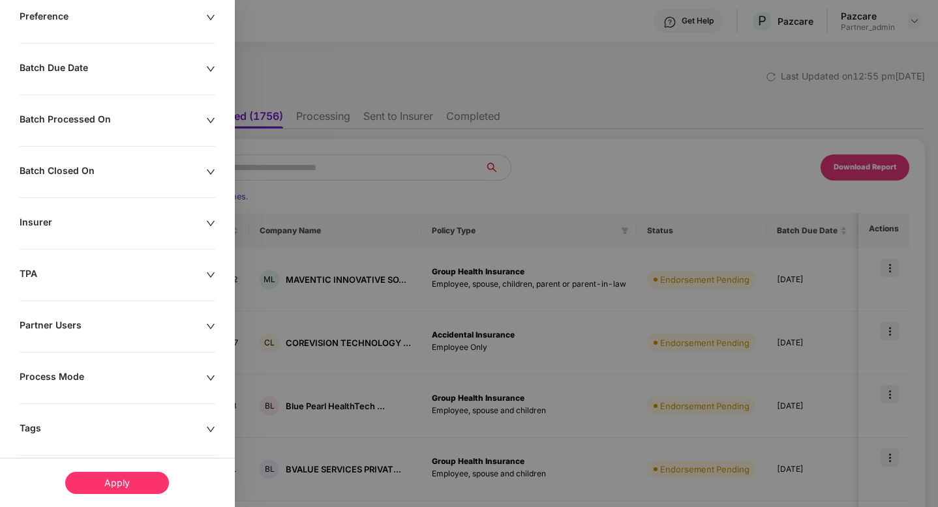
scroll to position [324, 0]
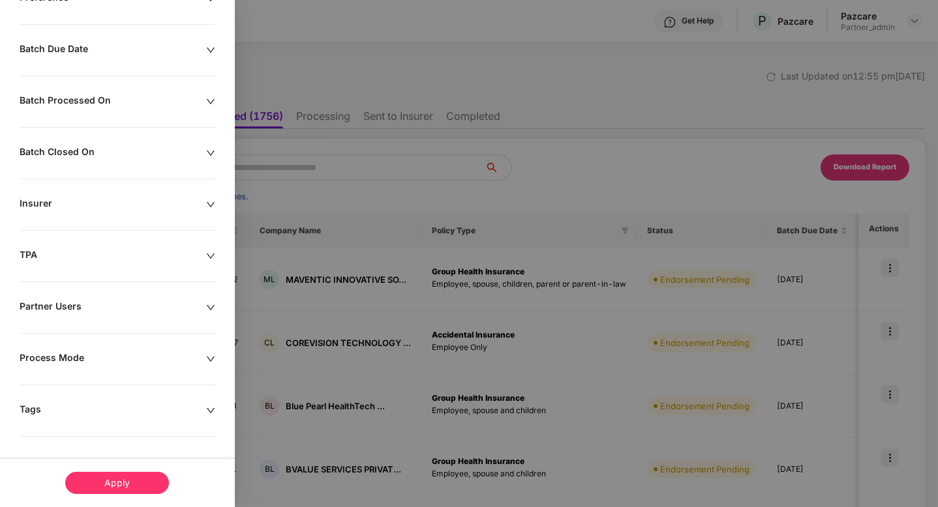
click at [72, 408] on div "Tags" at bounding box center [113, 411] width 187 height 14
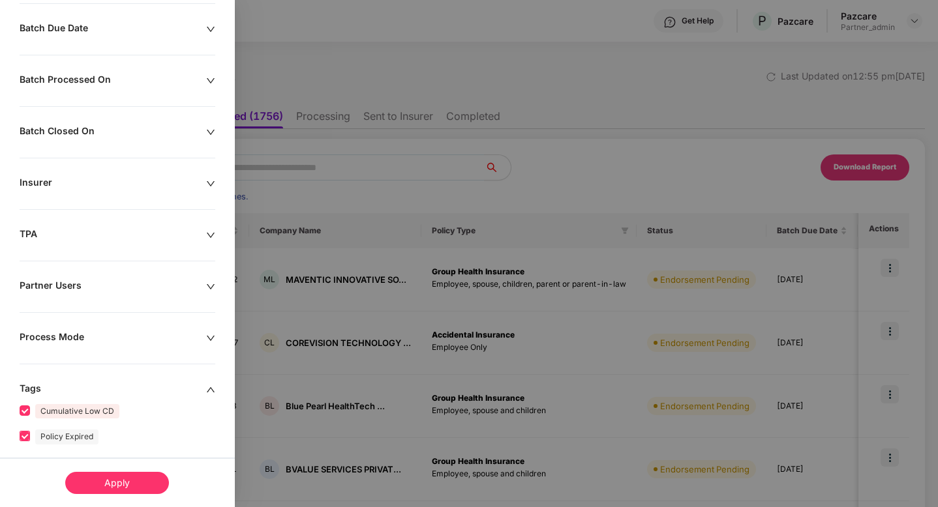
scroll to position [425, 0]
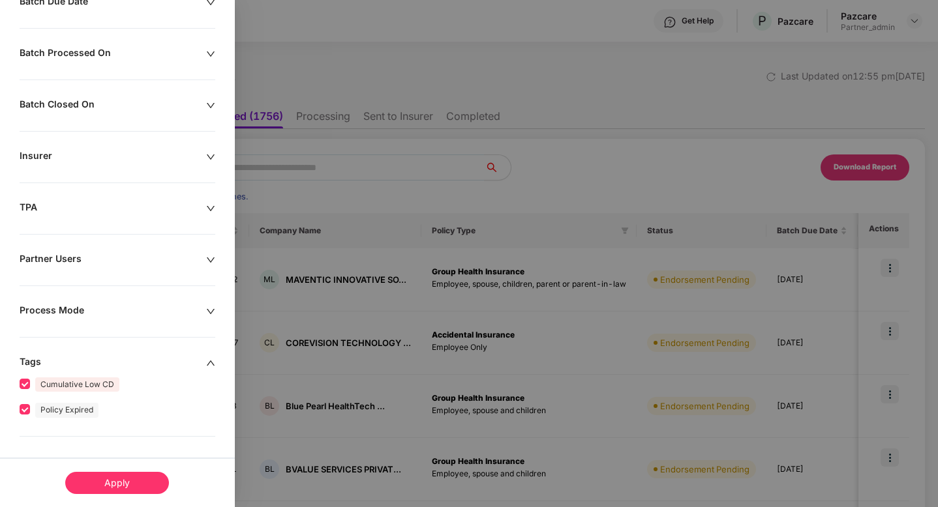
click at [101, 483] on div "Apply" at bounding box center [117, 483] width 104 height 22
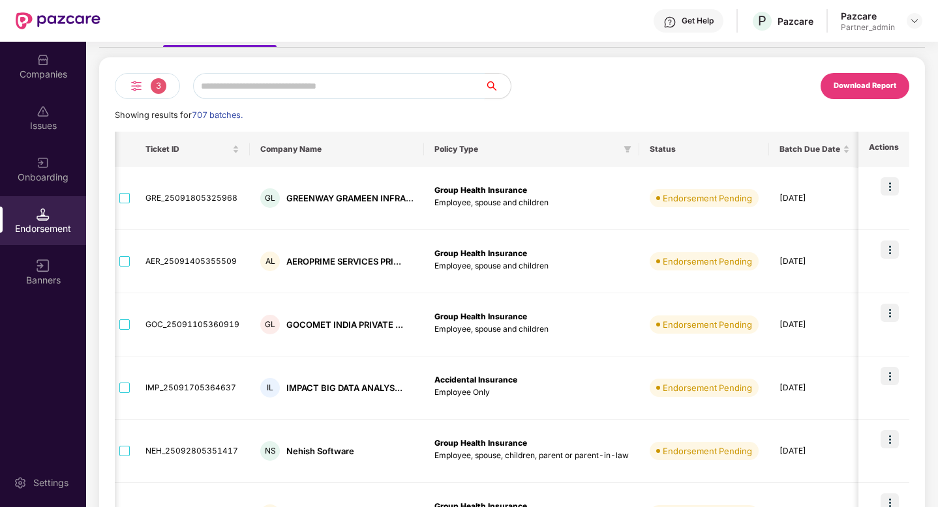
scroll to position [0, 0]
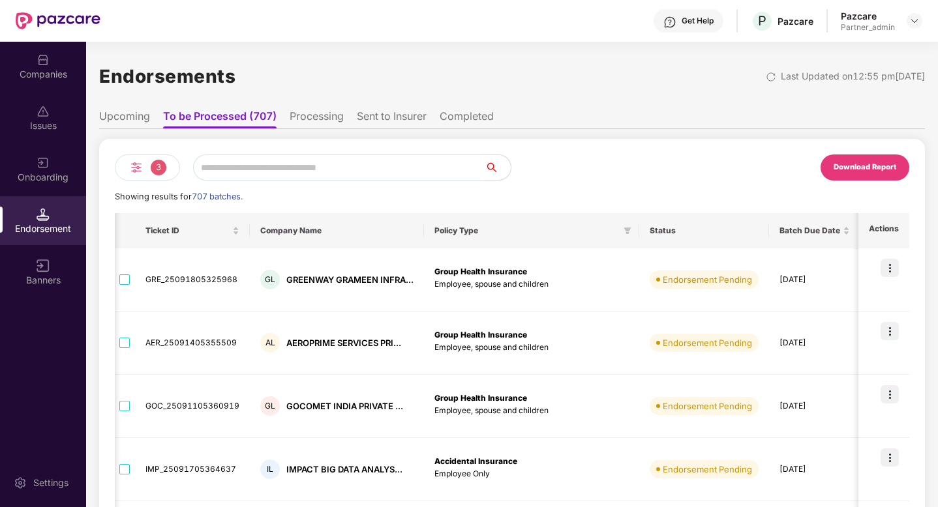
click at [153, 117] on ul "Upcoming To be Processed (707) Processing Sent to Insurer Completed" at bounding box center [512, 116] width 826 height 26
click at [127, 116] on li "Upcoming" at bounding box center [124, 119] width 51 height 19
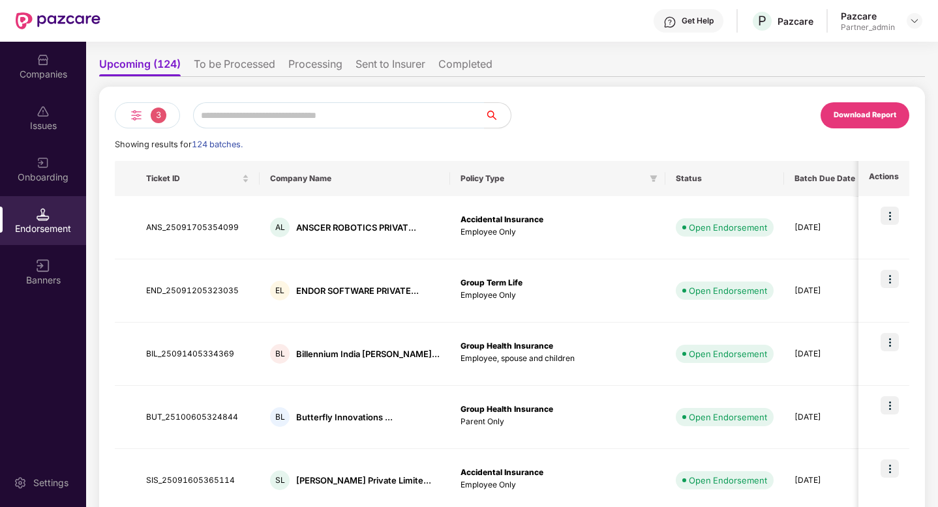
scroll to position [33, 0]
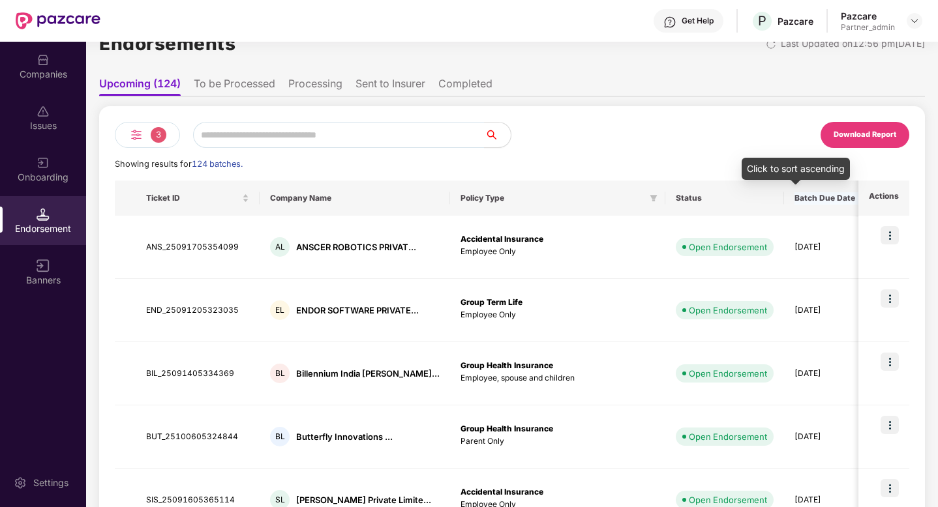
click at [794, 192] on div "Batch Due Date" at bounding box center [829, 198] width 70 height 12
click at [794, 204] on div "Batch Due Date" at bounding box center [829, 198] width 70 height 12
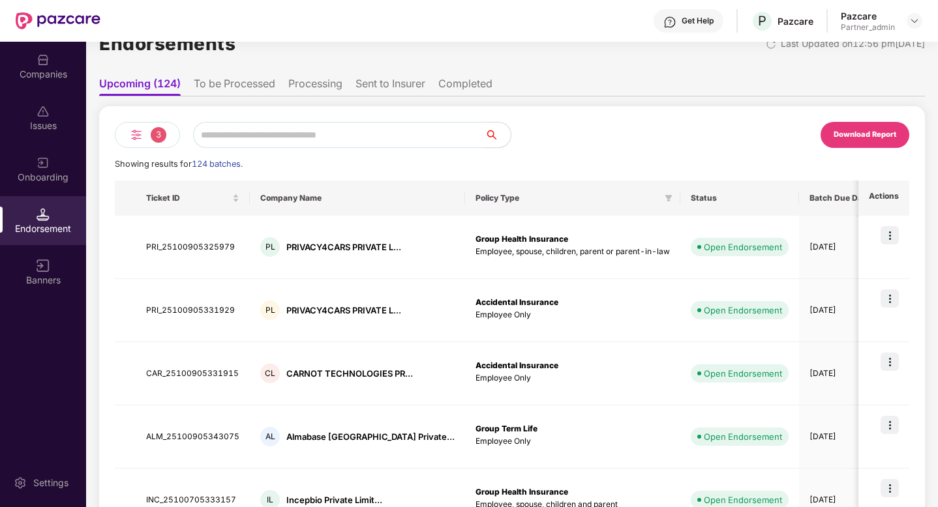
click at [401, 83] on li "Sent to Insurer" at bounding box center [390, 86] width 70 height 19
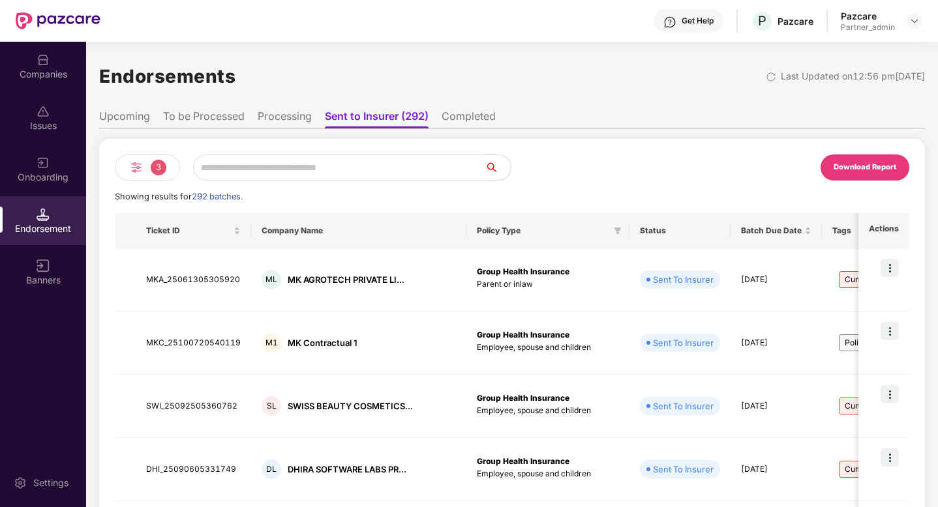
click at [275, 117] on li "Processing" at bounding box center [285, 119] width 54 height 19
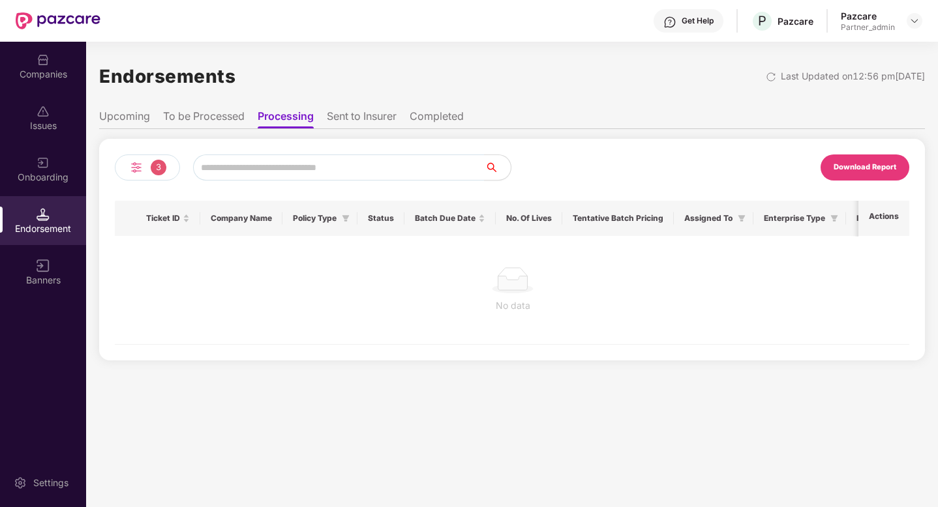
click at [217, 119] on li "To be Processed" at bounding box center [204, 119] width 82 height 19
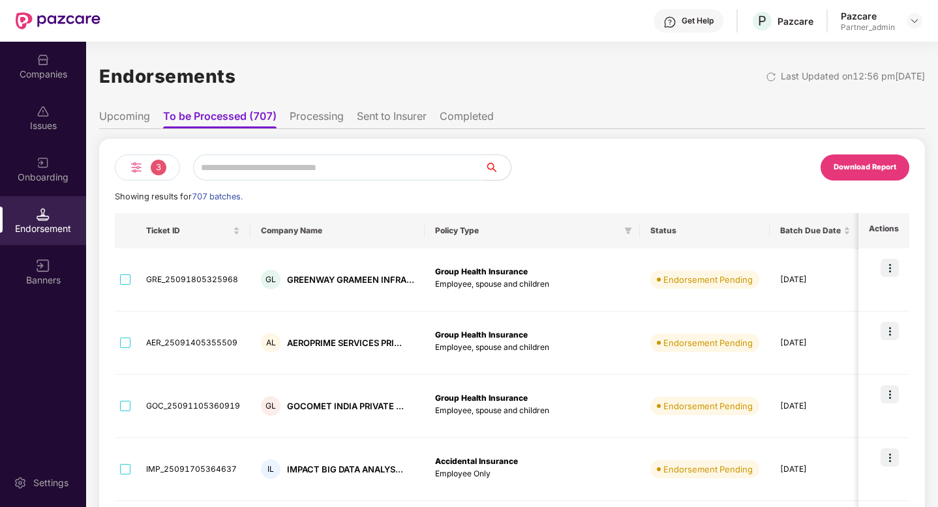
click at [151, 167] on span "3" at bounding box center [159, 168] width 16 height 16
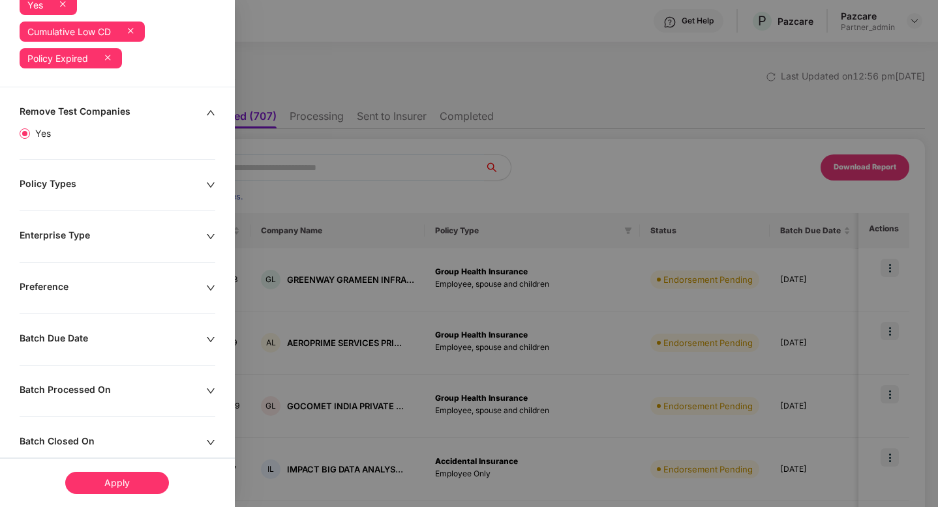
scroll to position [97, 0]
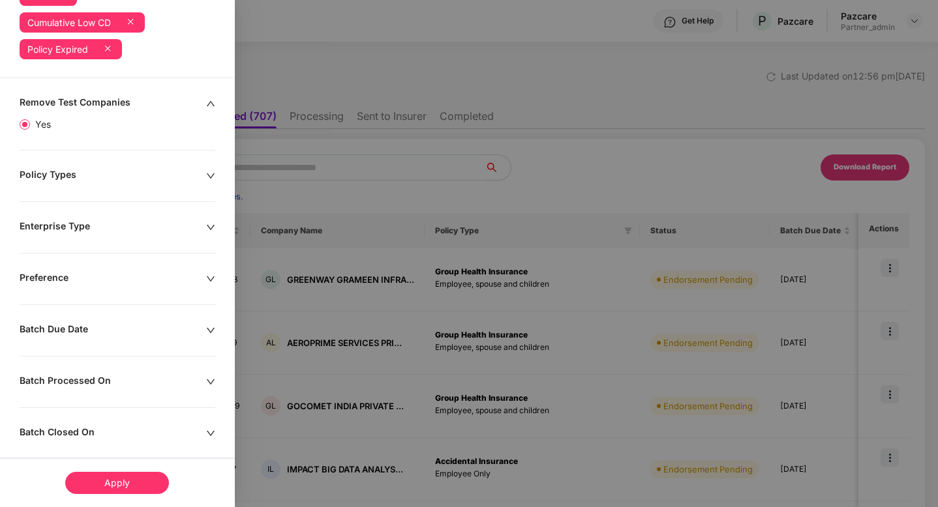
click at [147, 183] on div "Remove Test Companies Yes Policy Types Enterprise Type Preference Batch Due Dat…" at bounding box center [117, 466] width 235 height 739
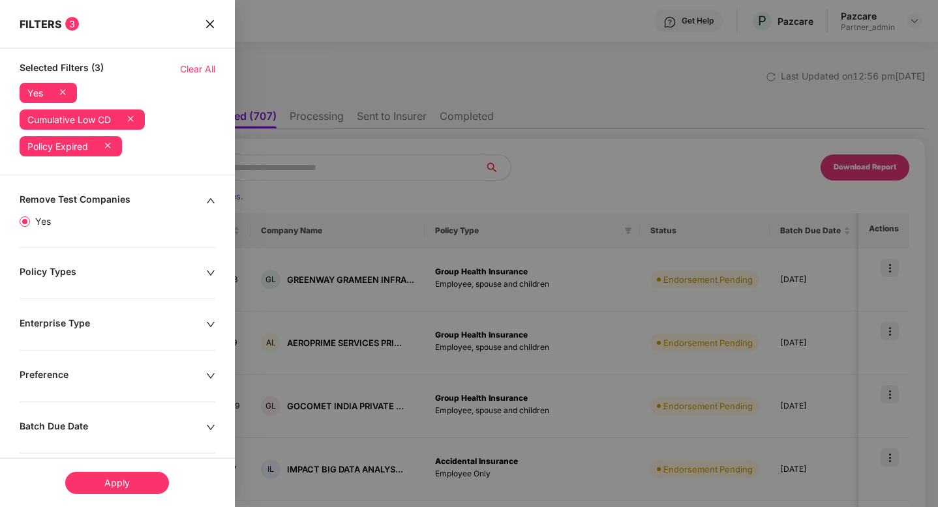
click at [211, 25] on icon "close" at bounding box center [209, 24] width 8 height 8
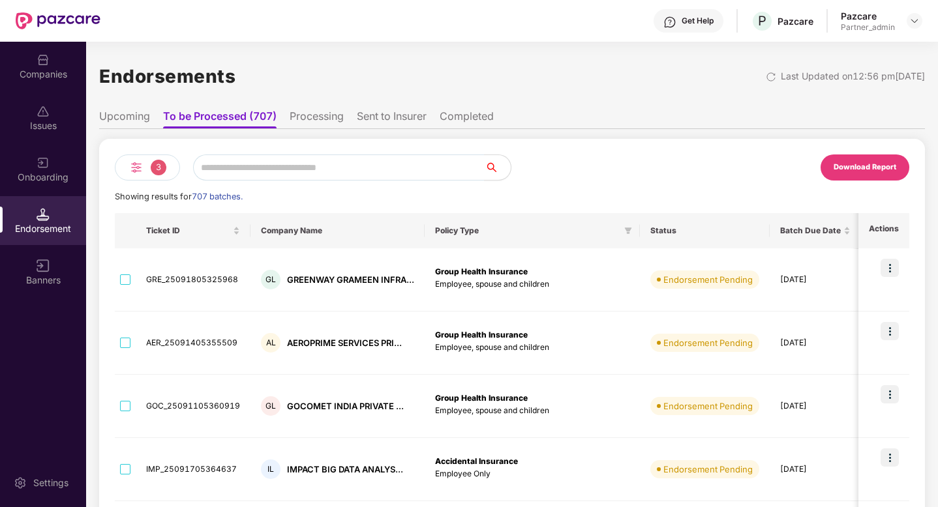
click at [144, 168] on div "3" at bounding box center [147, 168] width 65 height 26
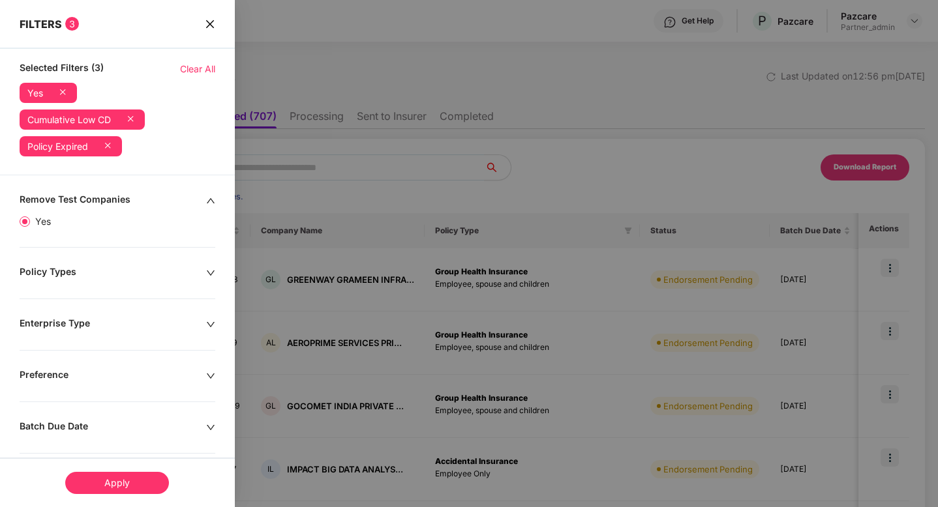
click at [211, 24] on icon "close" at bounding box center [210, 24] width 10 height 10
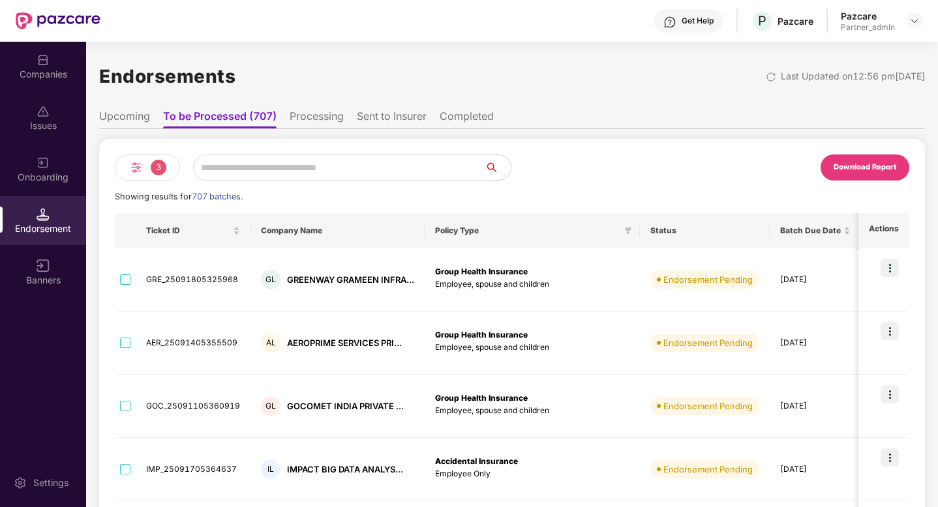
click at [147, 176] on div "3" at bounding box center [147, 168] width 65 height 26
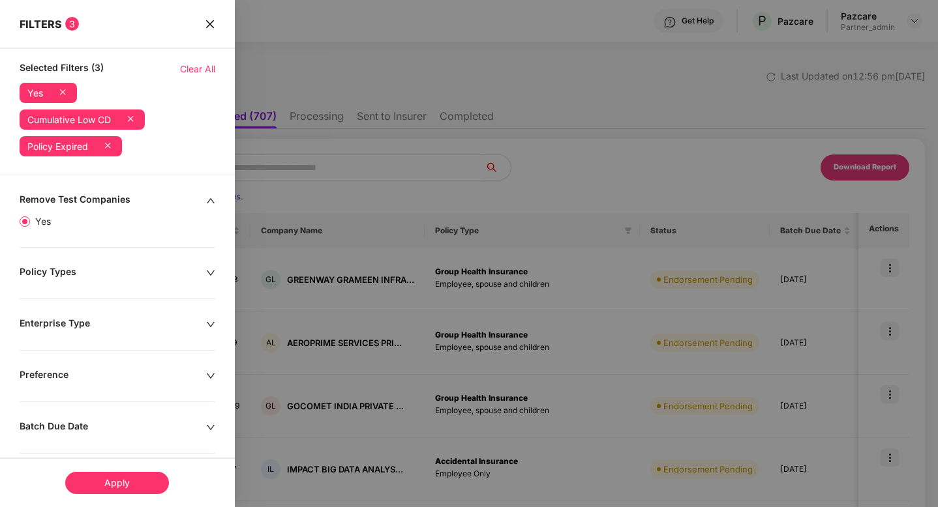
click at [188, 67] on span "Clear All" at bounding box center [197, 69] width 35 height 14
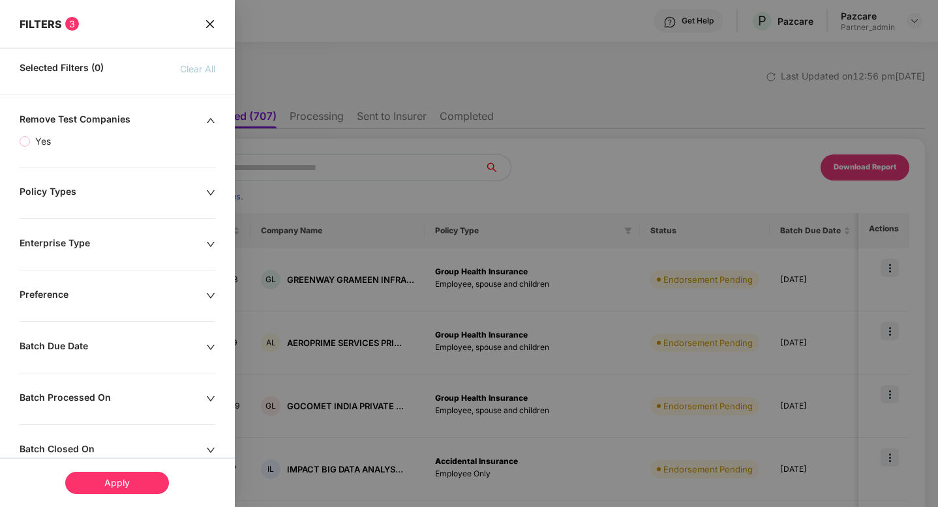
click at [121, 484] on div "Apply" at bounding box center [117, 483] width 104 height 22
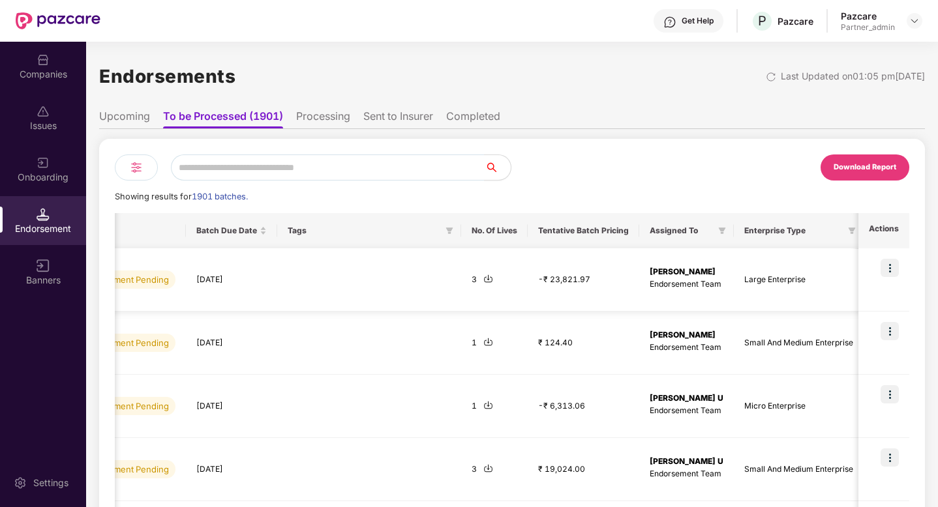
scroll to position [0, 582]
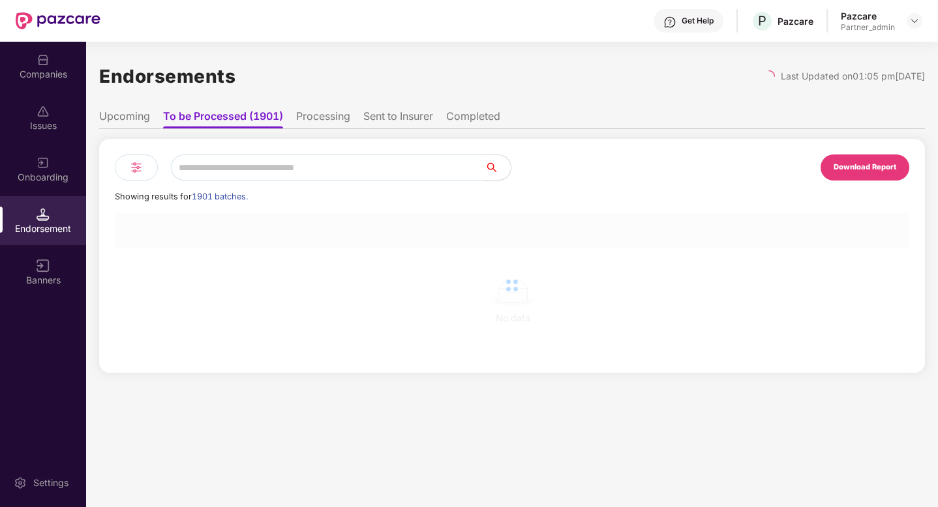
scroll to position [0, 1]
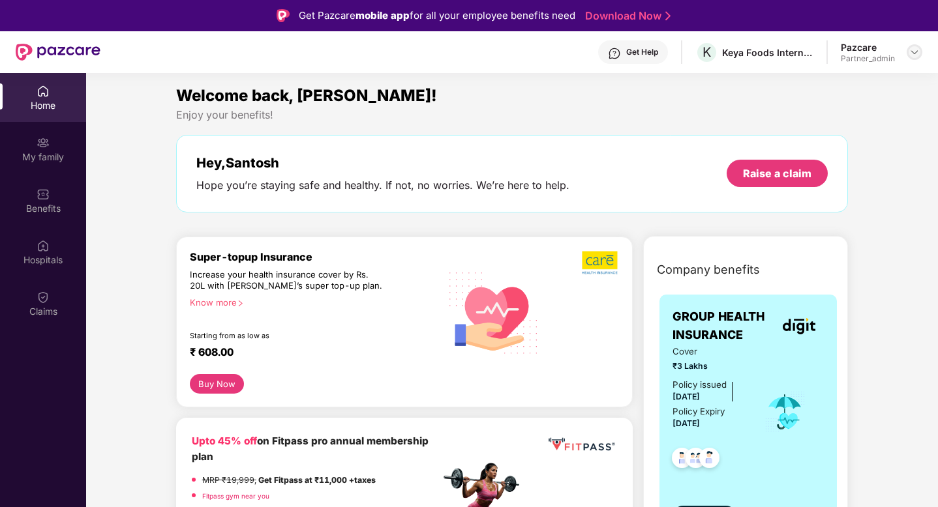
click at [914, 51] on img at bounding box center [914, 52] width 10 height 10
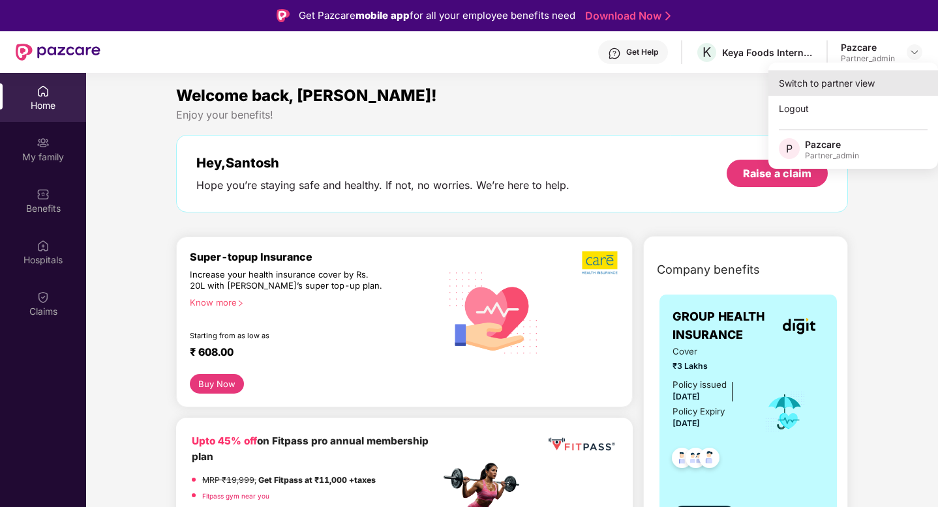
click at [858, 91] on div "Switch to partner view" at bounding box center [853, 82] width 170 height 25
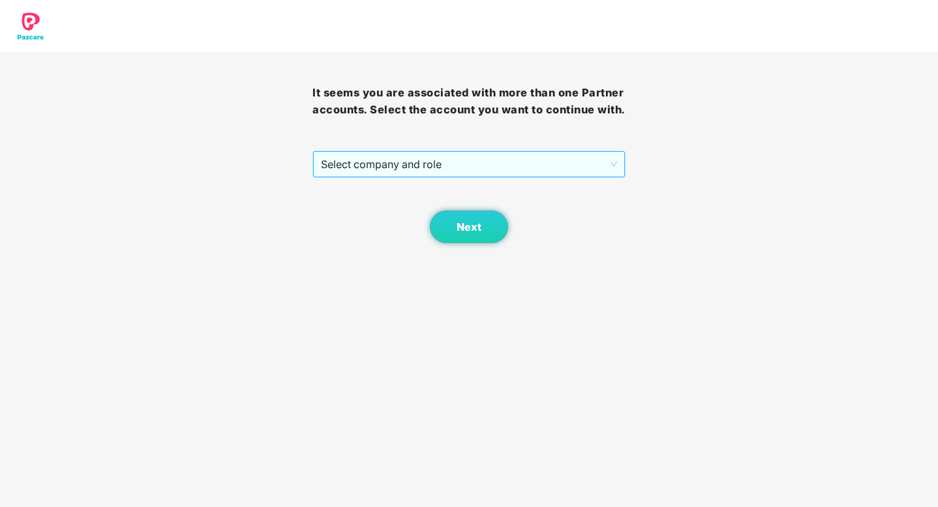
click at [430, 163] on span "Select company and role" at bounding box center [468, 164] width 295 height 25
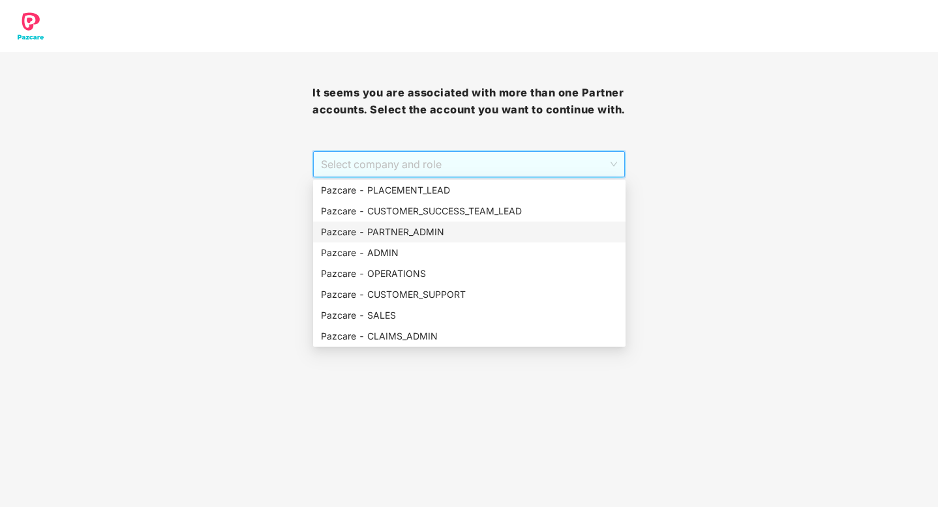
click at [390, 237] on div "Pazcare - PARTNER_ADMIN" at bounding box center [469, 232] width 297 height 14
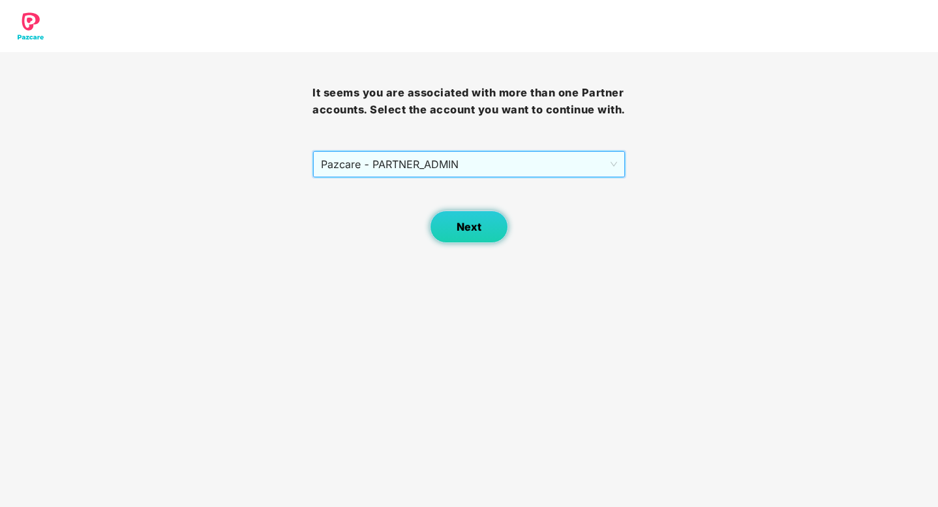
click at [449, 228] on button "Next" at bounding box center [469, 227] width 78 height 33
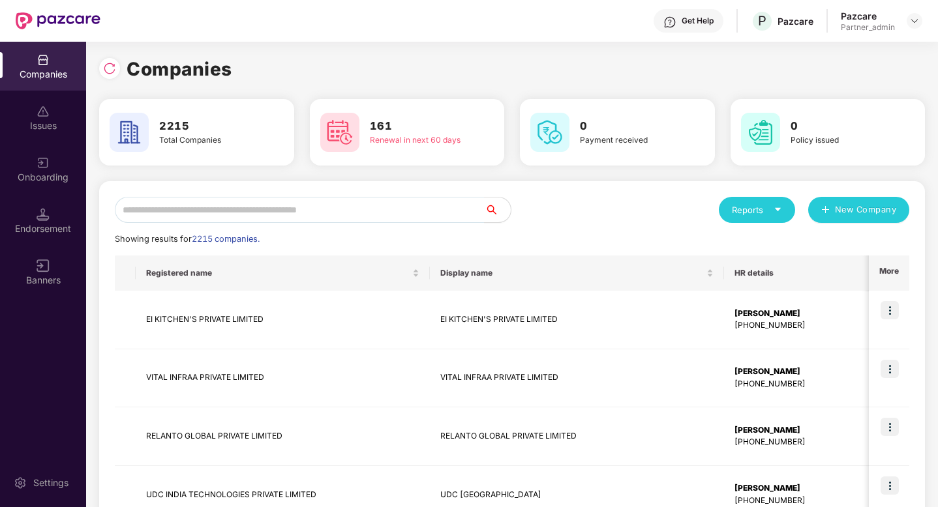
click at [59, 220] on div "Endorsement" at bounding box center [43, 220] width 86 height 49
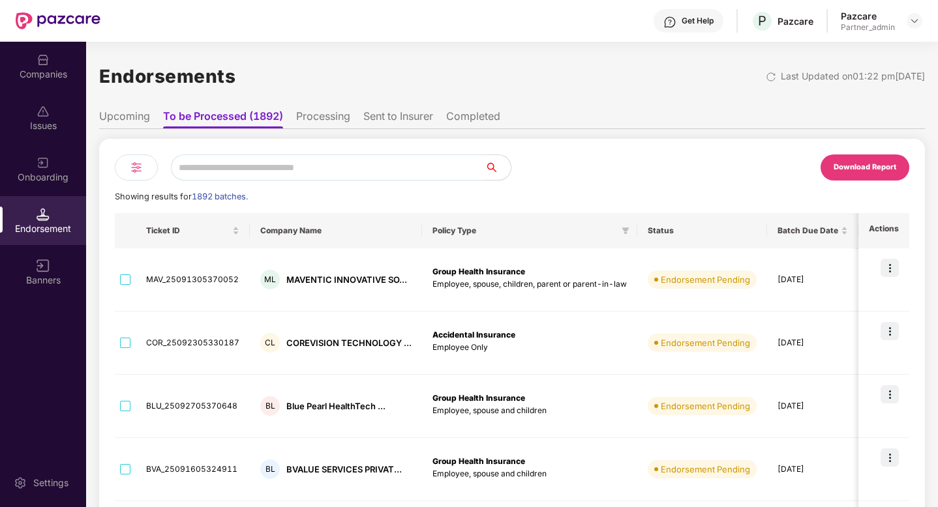
click at [143, 168] on img at bounding box center [136, 168] width 16 height 16
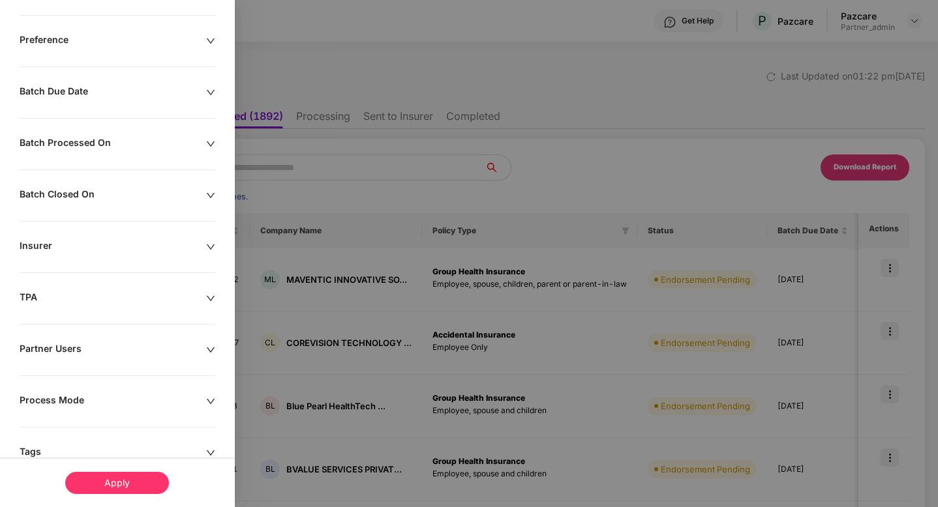
scroll to position [276, 0]
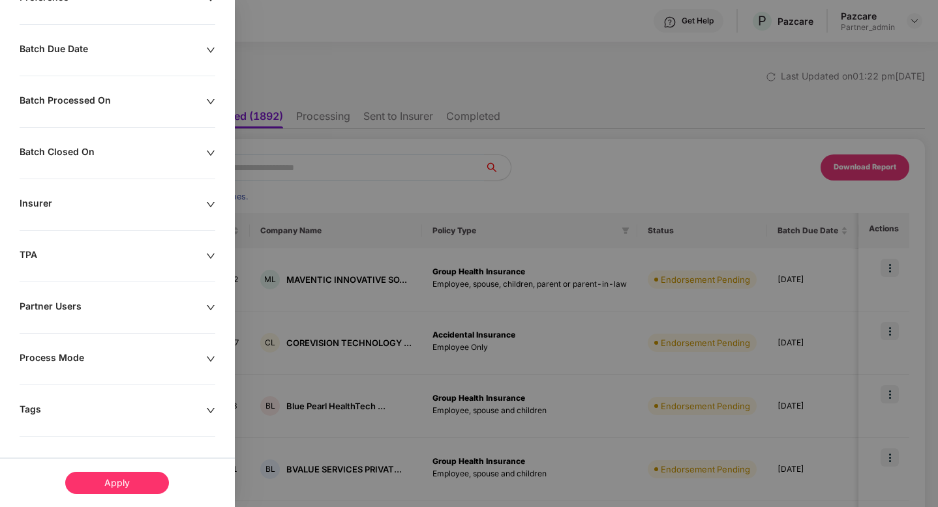
click at [157, 405] on div "Tags" at bounding box center [113, 411] width 187 height 14
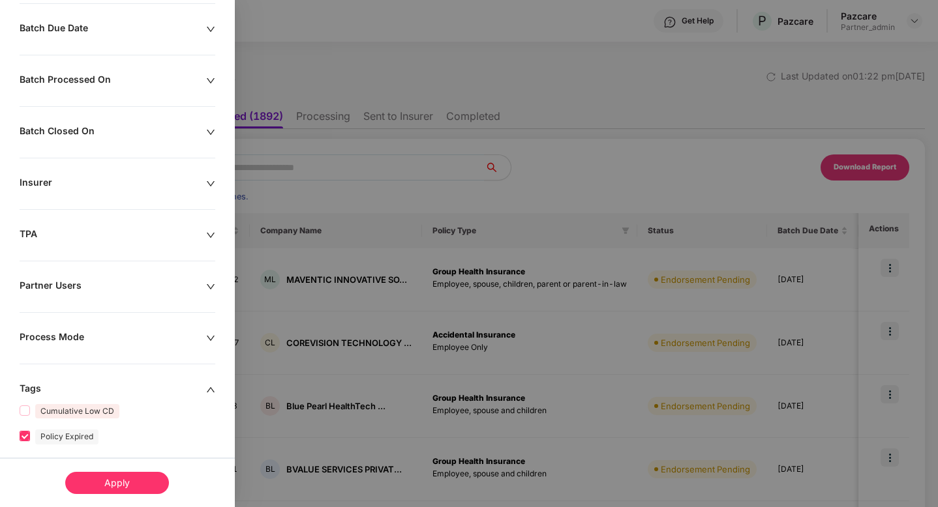
scroll to position [351, 0]
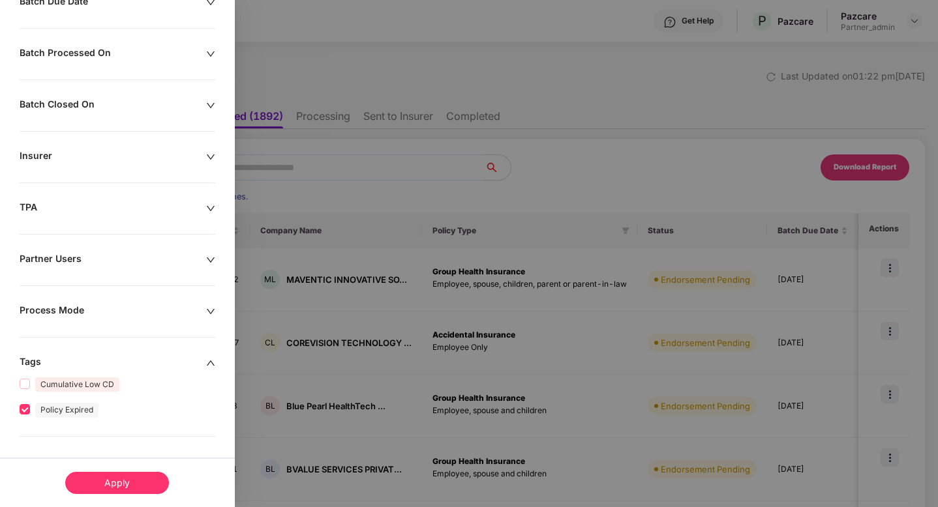
click at [100, 476] on div "Apply" at bounding box center [117, 483] width 104 height 22
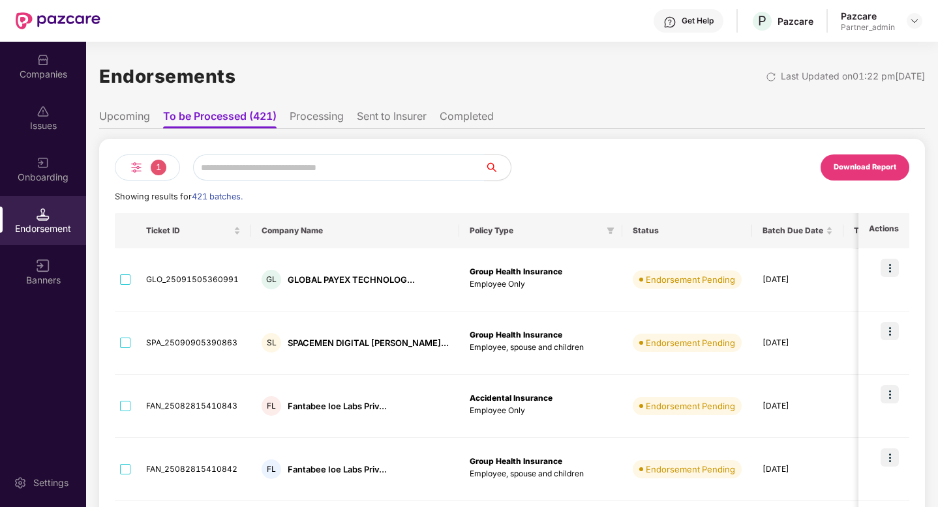
click at [151, 170] on div "1" at bounding box center [147, 168] width 65 height 26
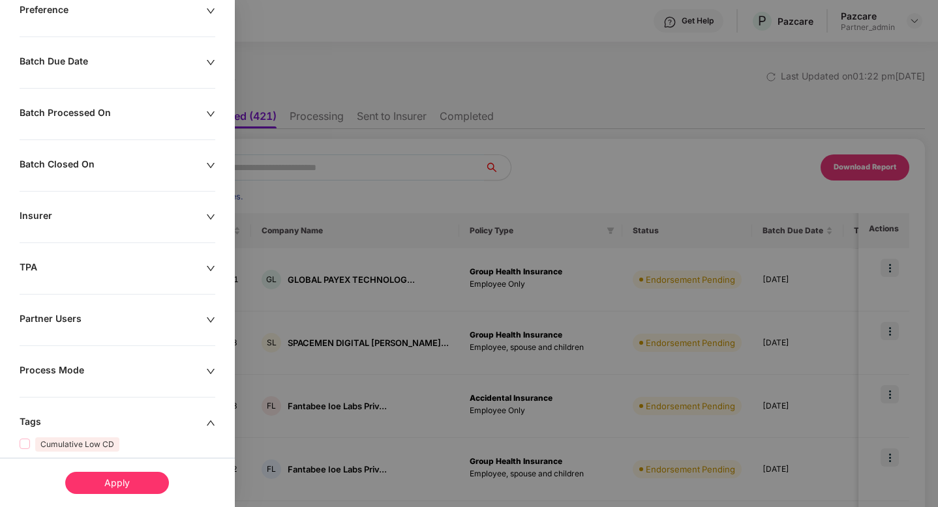
scroll to position [242, 0]
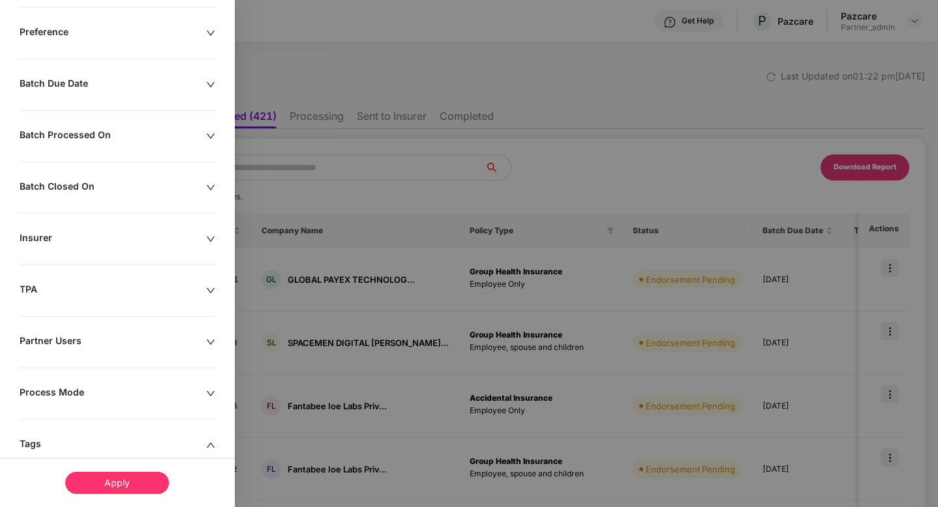
click at [558, 37] on div at bounding box center [469, 253] width 938 height 507
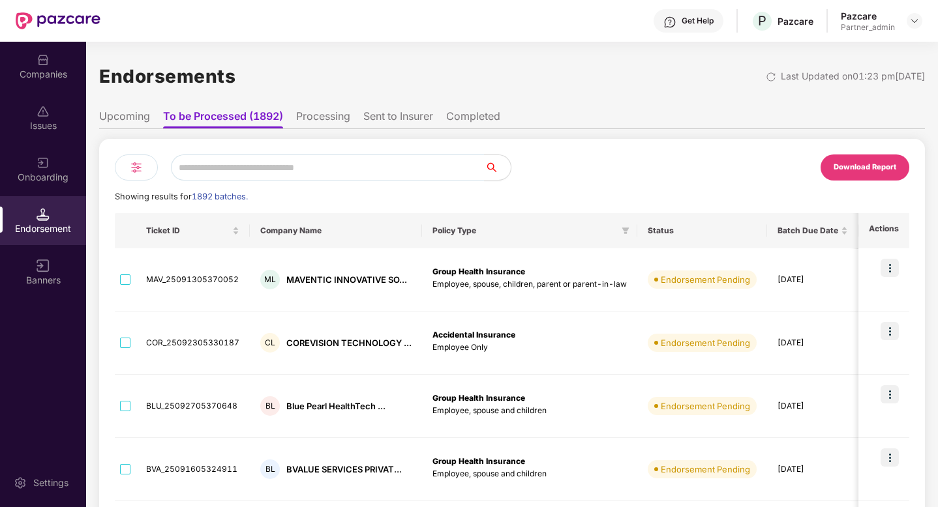
click at [858, 170] on div "Download Report" at bounding box center [864, 168] width 63 height 12
click at [628, 50] on div "Endorsements Last Updated on 01:23 pm[DATE] Upcoming To be Processed (1892) Pro…" at bounding box center [512, 493] width 826 height 902
click at [200, 155] on input "text" at bounding box center [328, 168] width 314 height 26
click at [359, 86] on div "Endorsements Last Updated on 01:23 pm[DATE]" at bounding box center [512, 76] width 826 height 40
